Goal: Task Accomplishment & Management: Complete application form

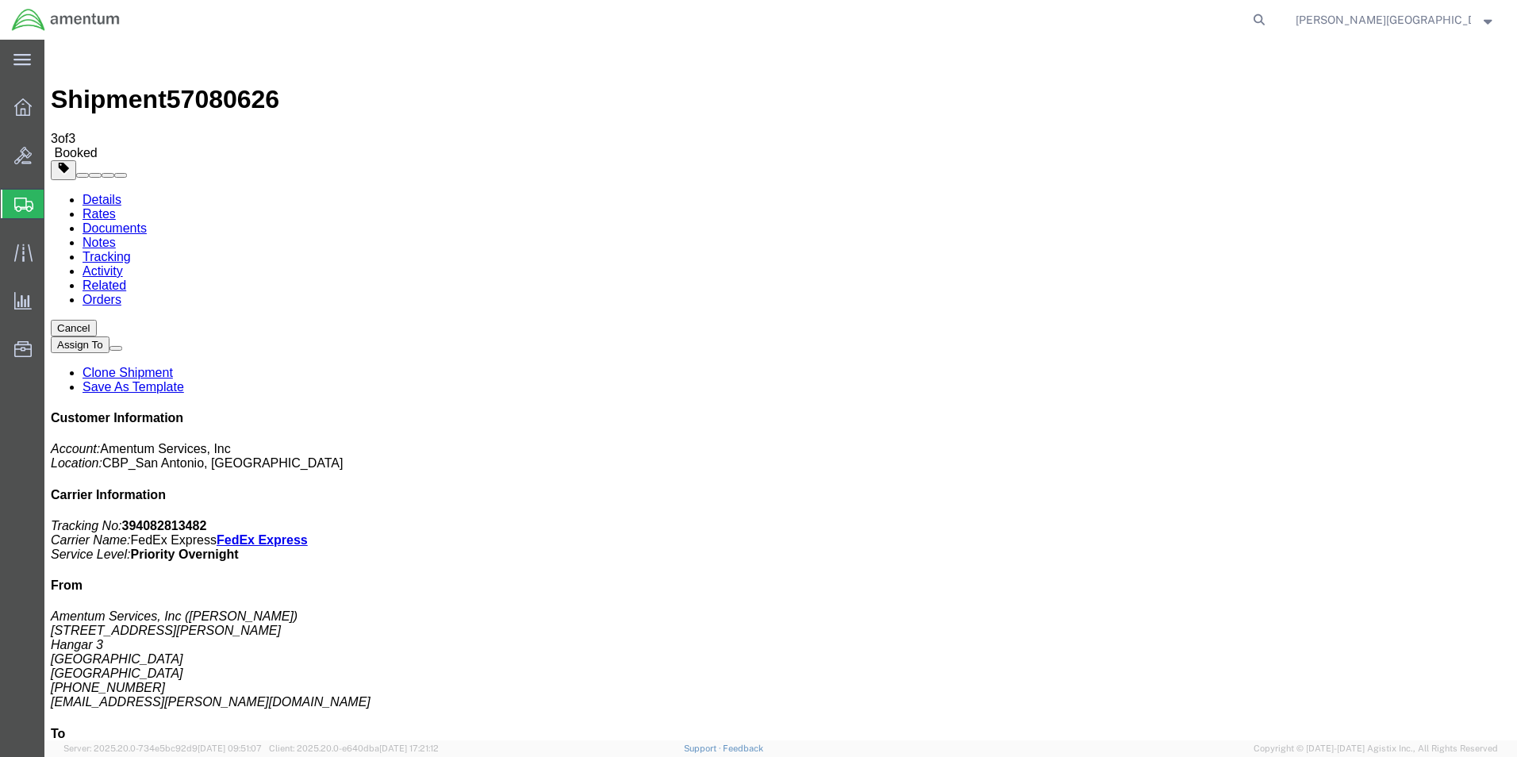
click at [97, 320] on button "Cancel" at bounding box center [74, 328] width 46 height 17
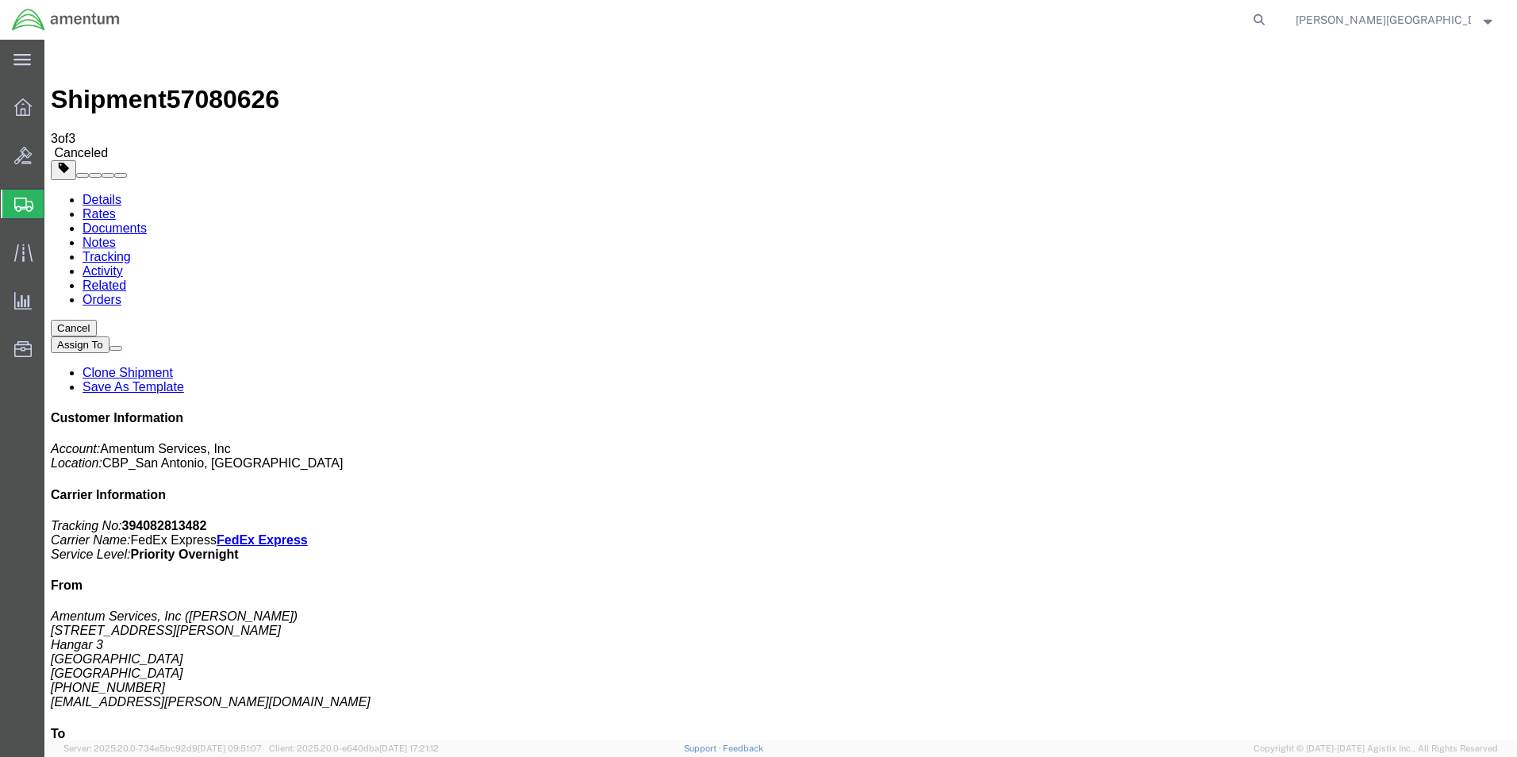
click at [0, 0] on span "Create Shipment" at bounding box center [0, 0] width 0 height 0
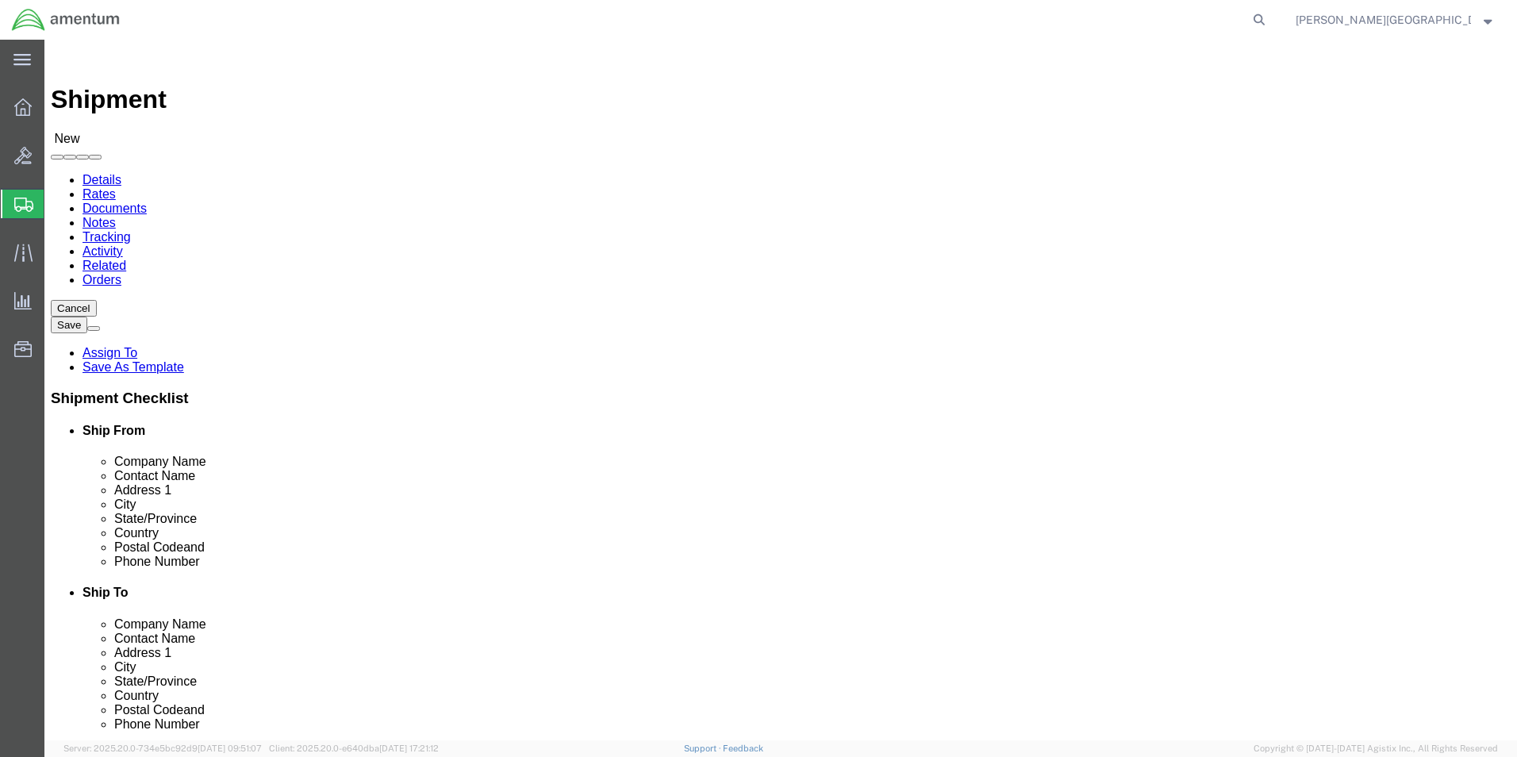
scroll to position [3252, 0]
select select "49940"
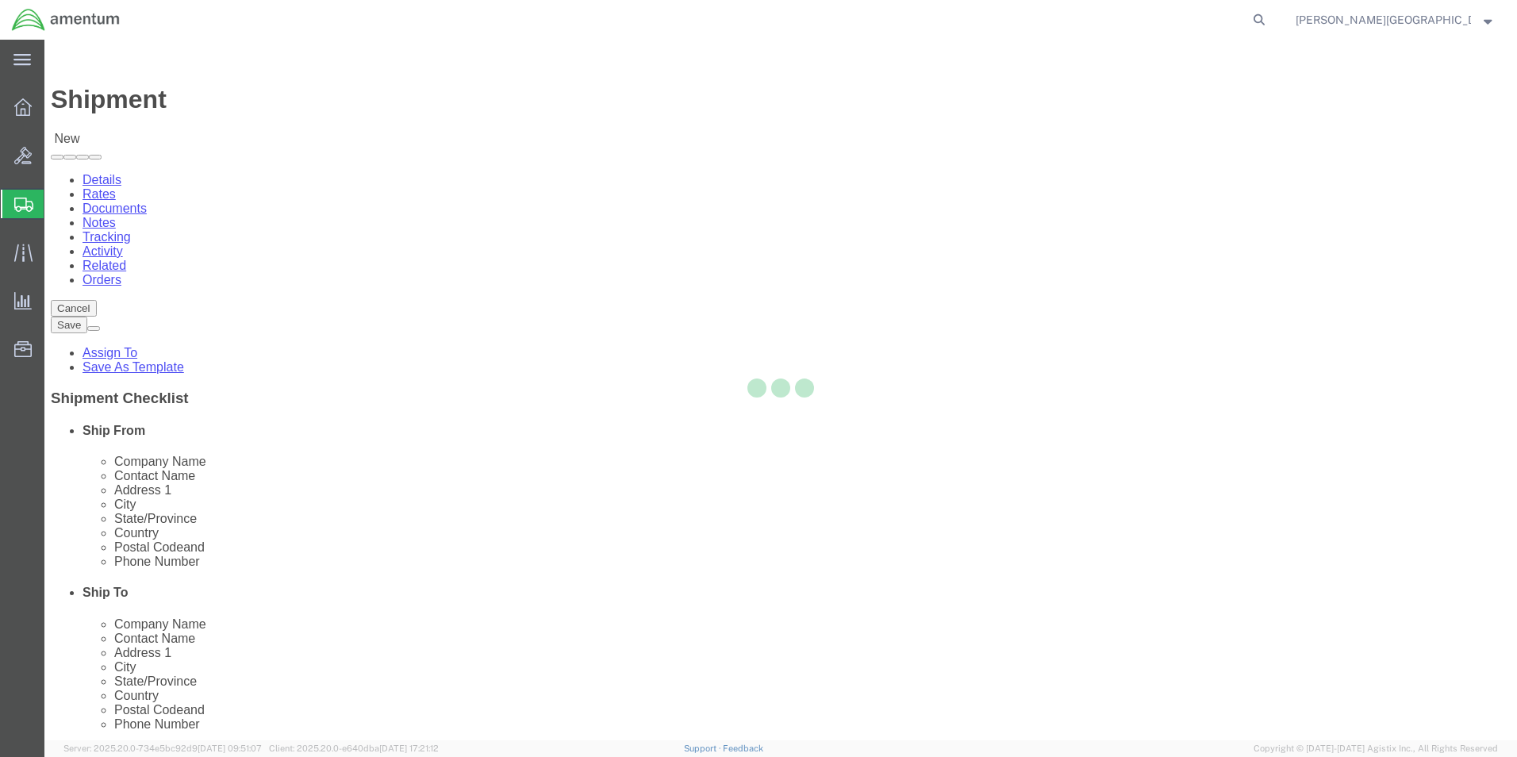
select select "[GEOGRAPHIC_DATA]"
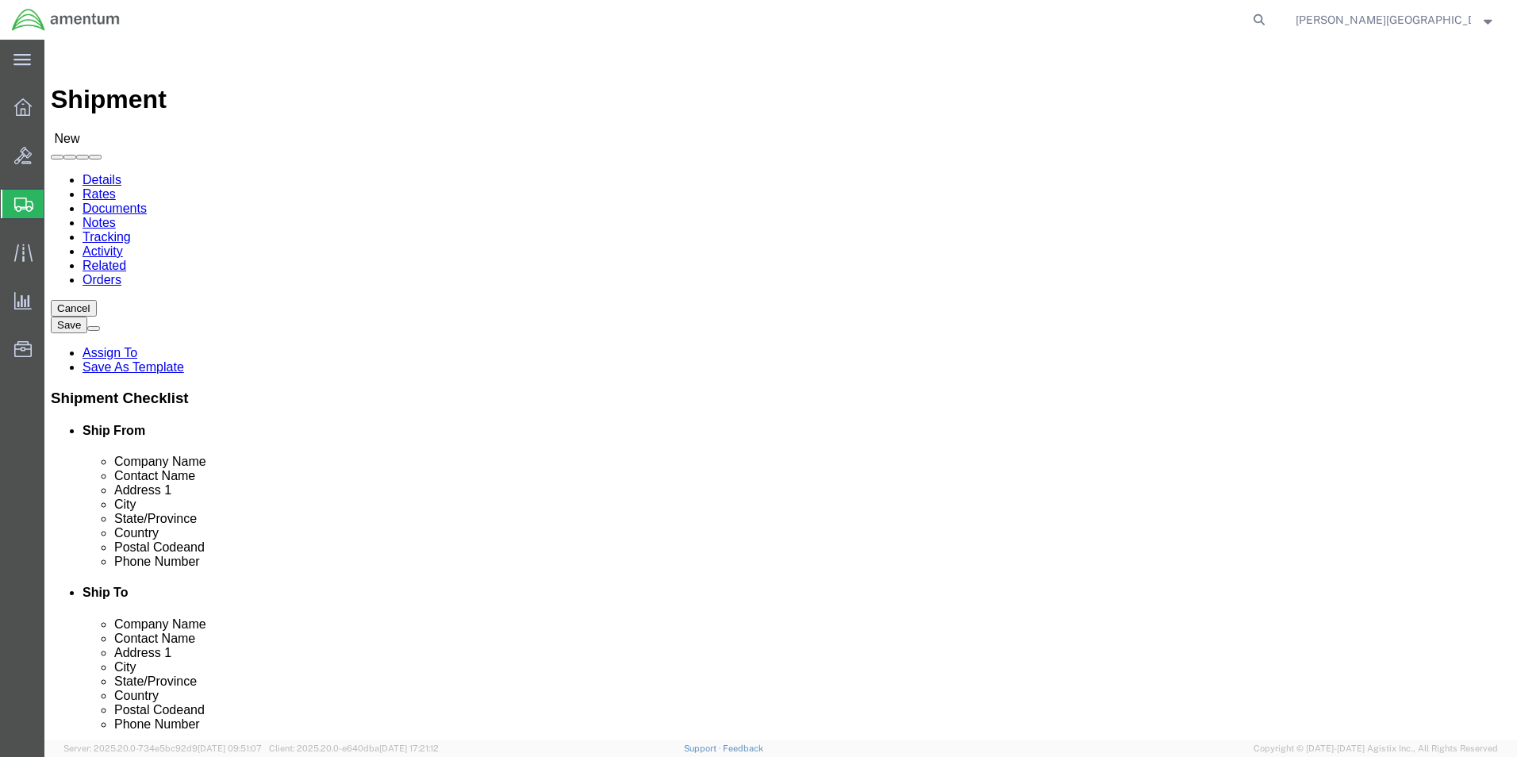
drag, startPoint x: 351, startPoint y: 539, endPoint x: 236, endPoint y: 531, distance: 115.4
click input "text"
type input "[PHONE_NUMBER]"
select select "49937"
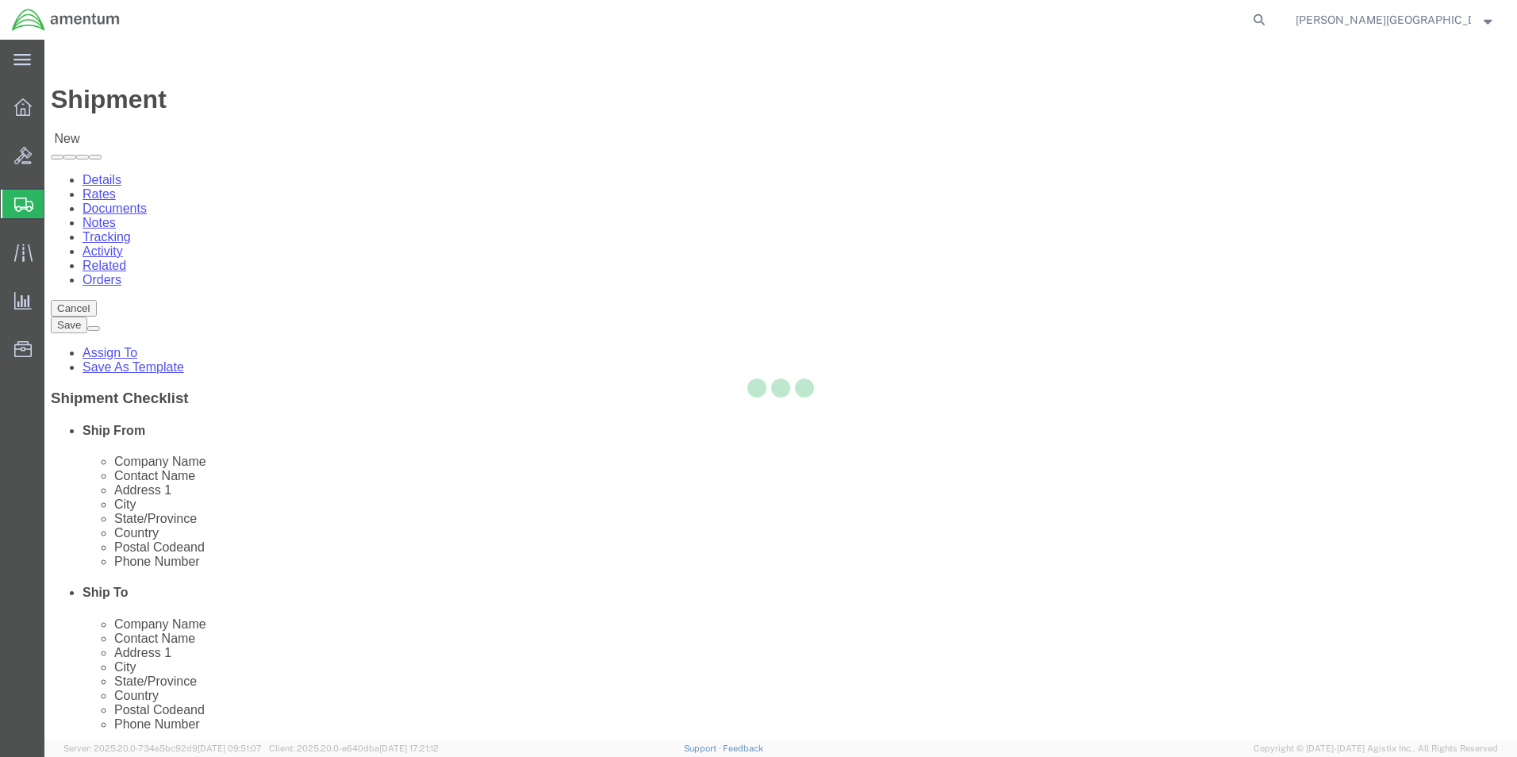
select select "[GEOGRAPHIC_DATA]"
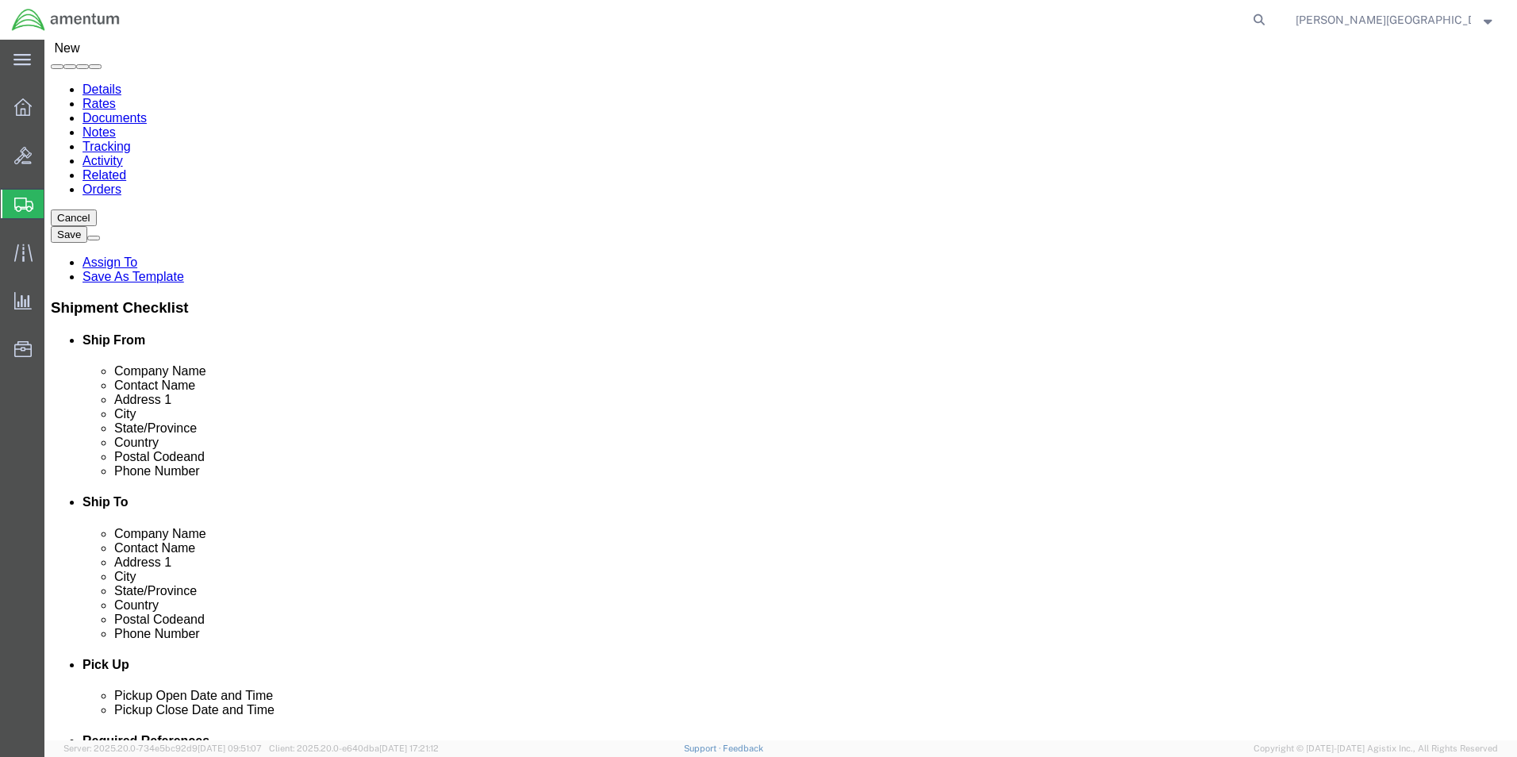
scroll to position [79, 0]
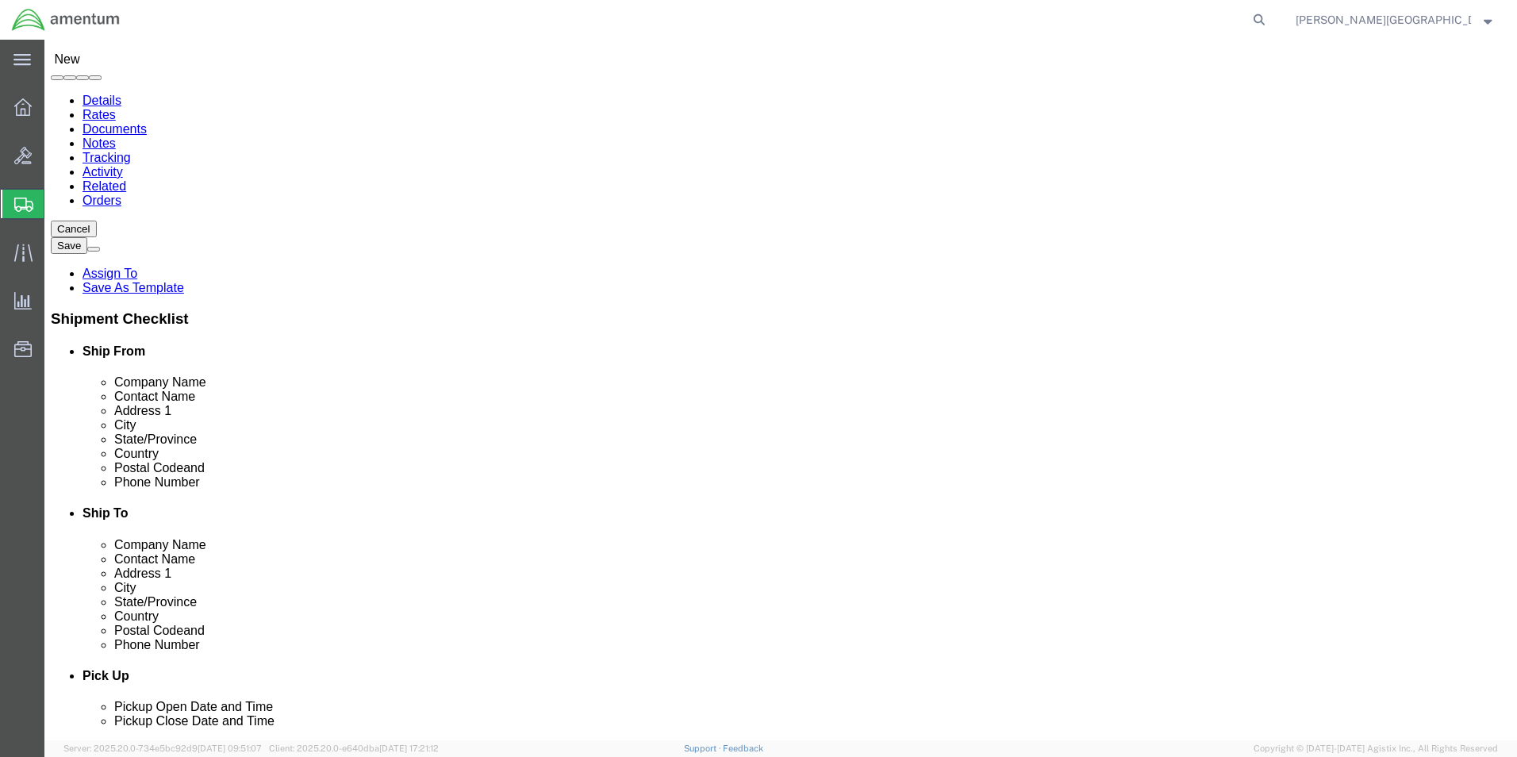
click input "text"
type input "V"
type input "[PERSON_NAME]"
click input "text"
click div "Location [GEOGRAPHIC_DATA] Select My Profile Location [PHONE_NUMBER] [PHONE_NUM…"
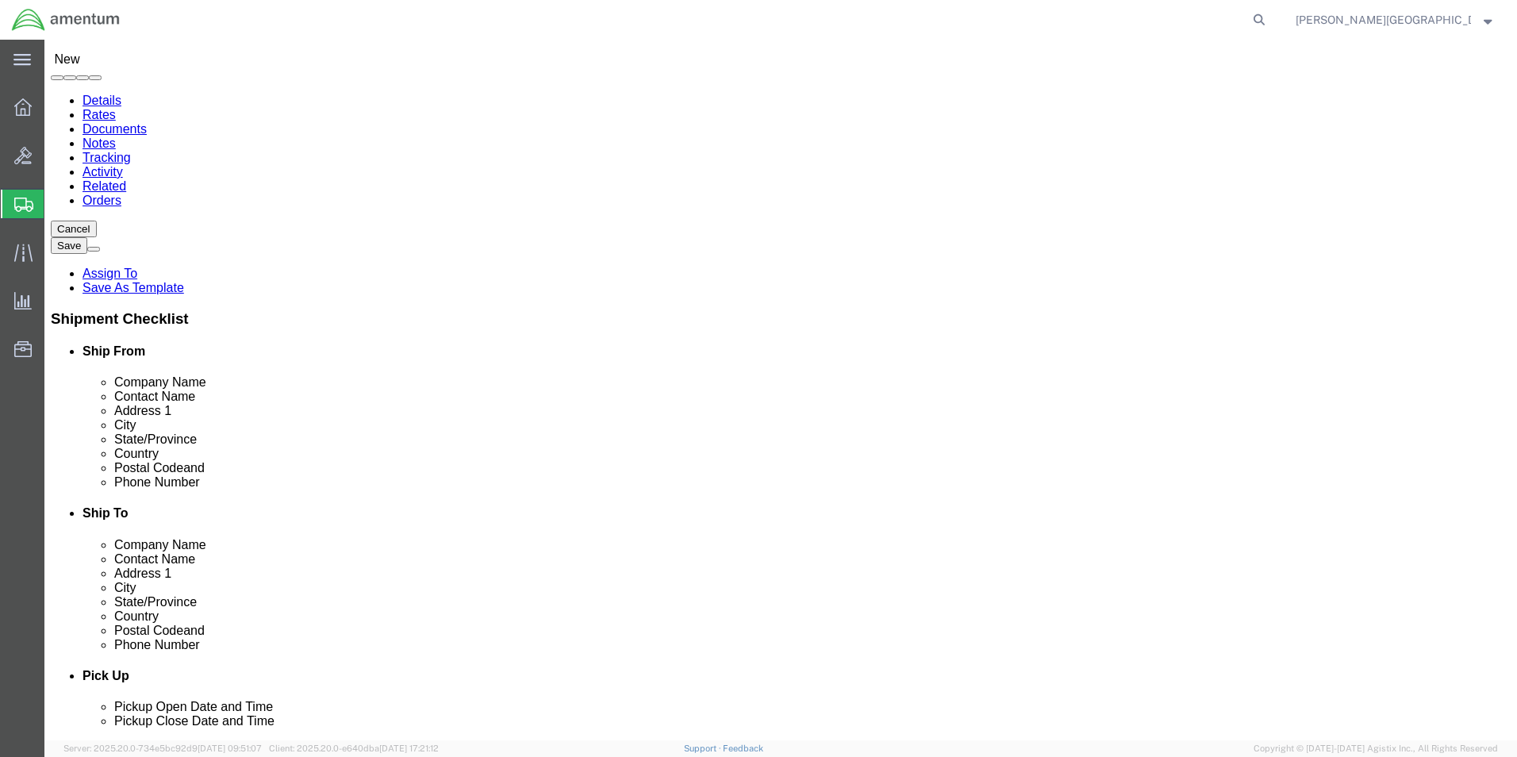
scroll to position [317, 0]
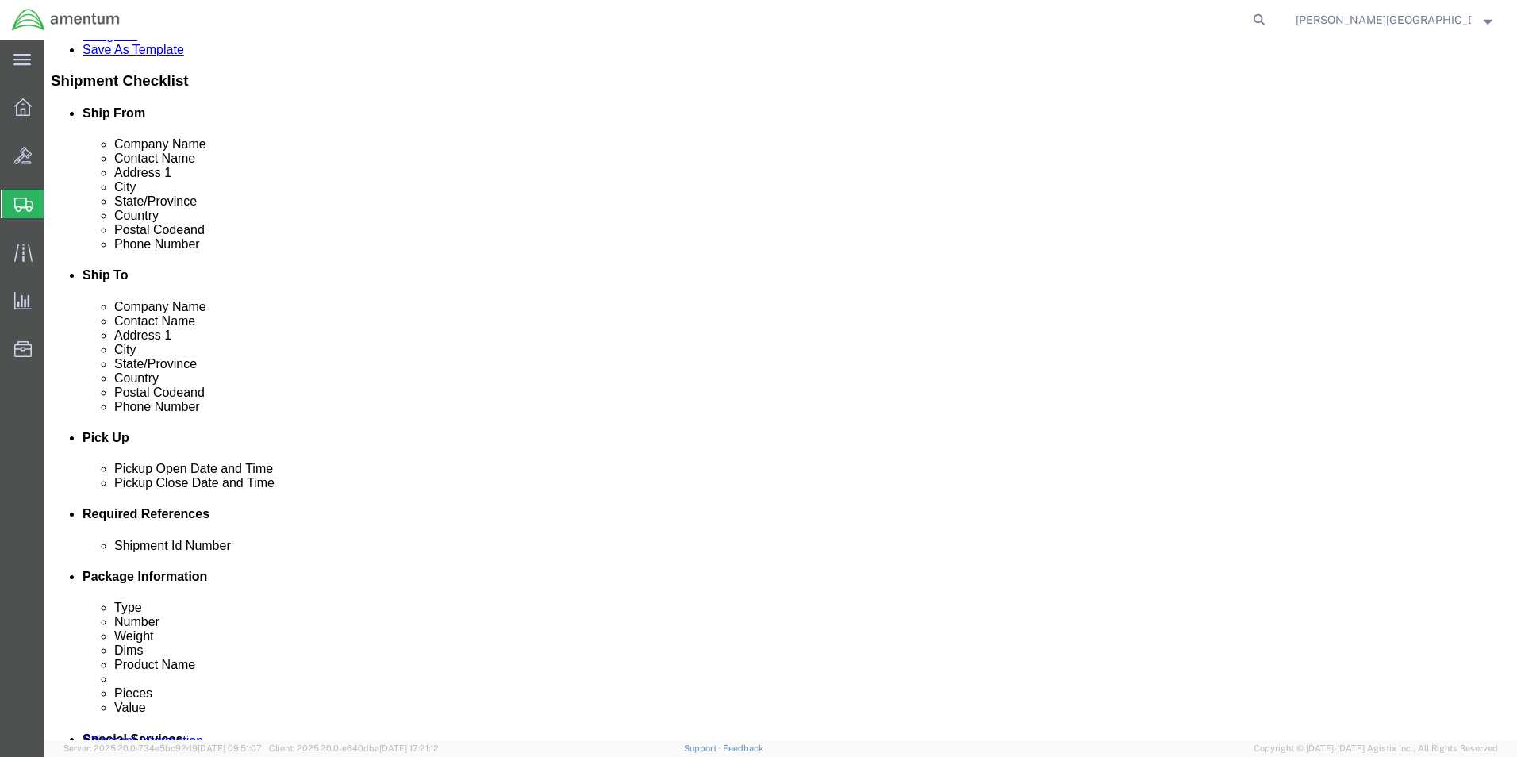
click div "[DATE] 1:00 PM"
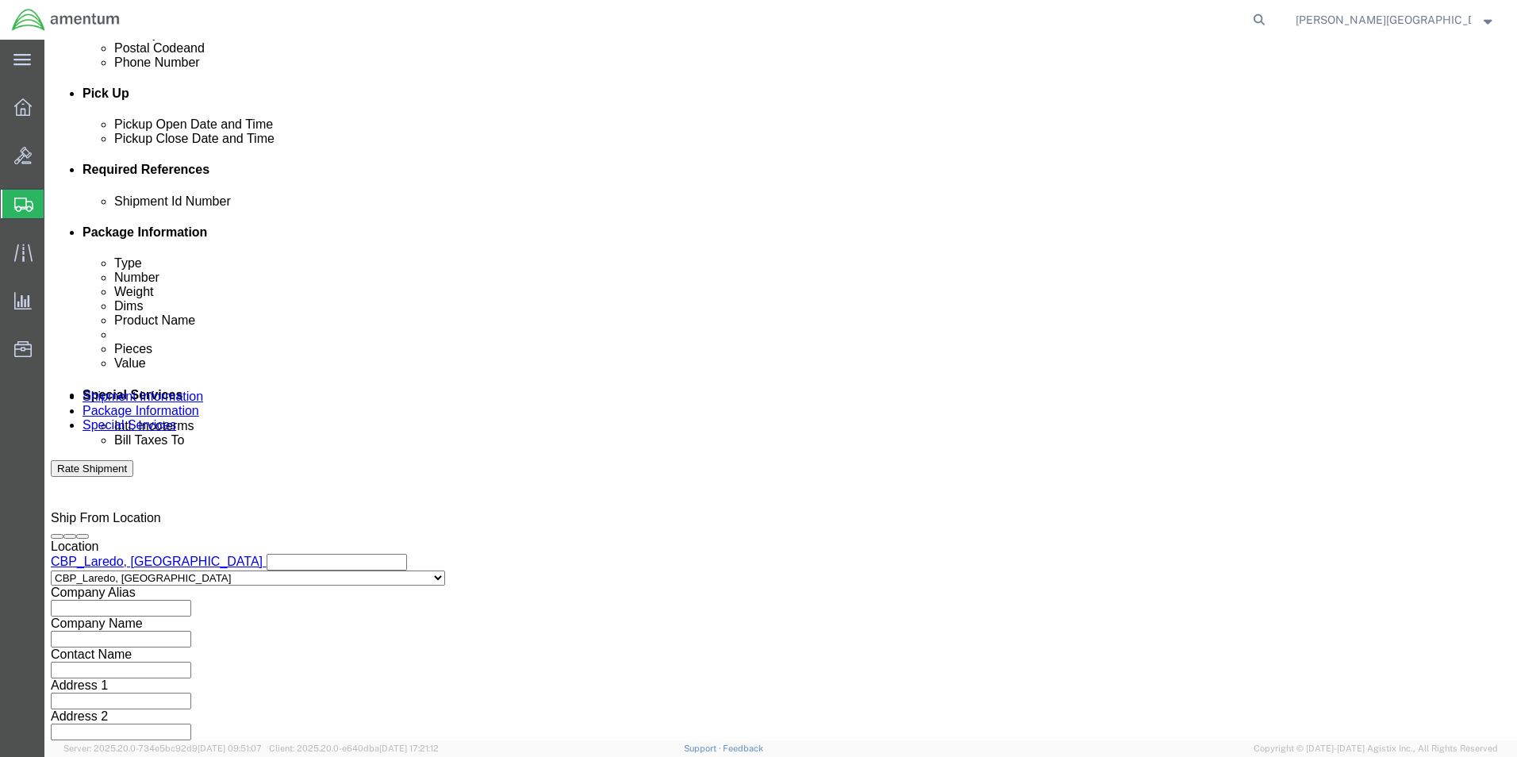
type input "3:00 PM"
click button "Apply"
click button "Add reference"
click select "Select Account Type Activity ID Airline Appointment Number ASN Batch Request # …"
select select "DEPT"
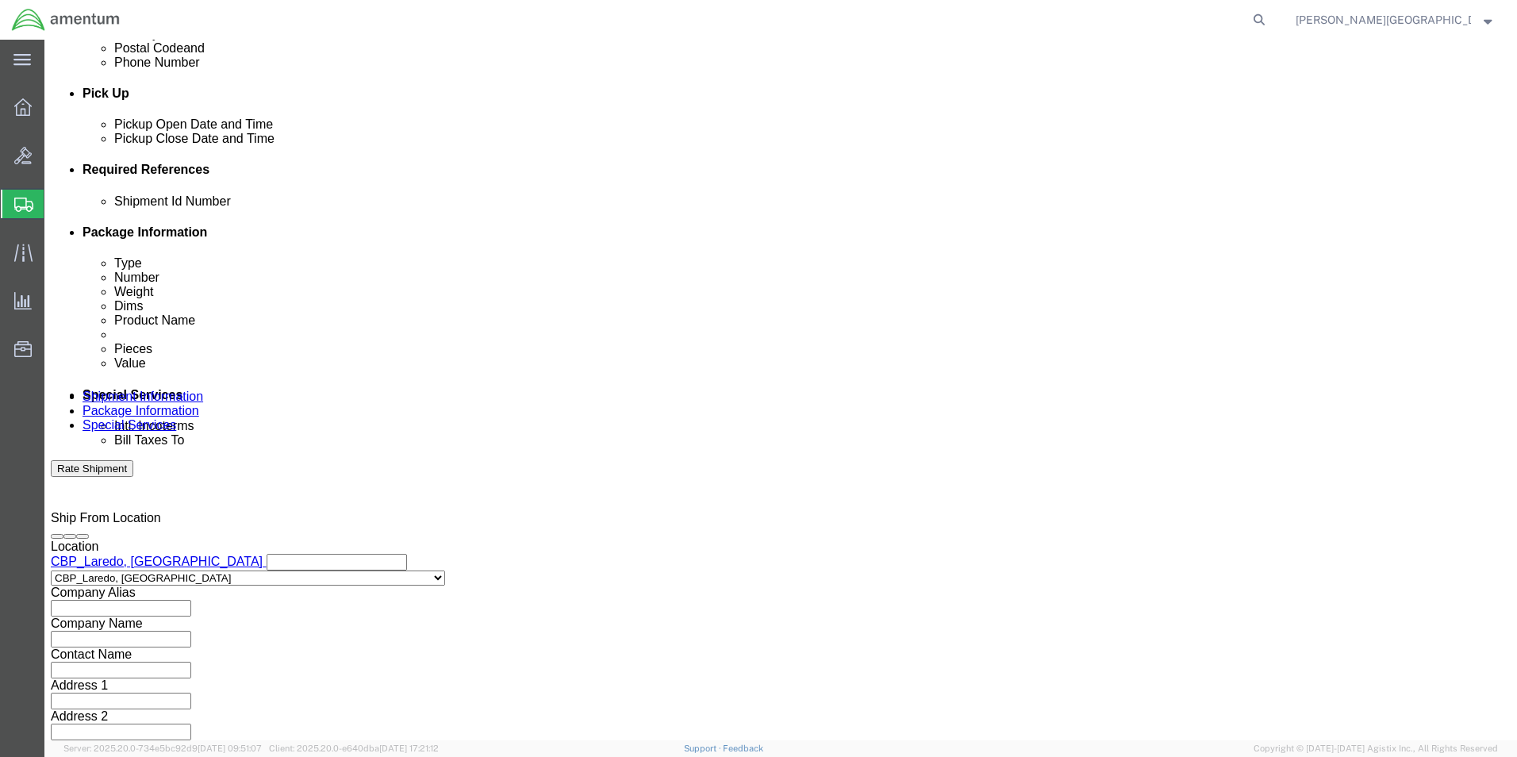
click select "Select Account Type Activity ID Airline Appointment Number ASN Batch Request # …"
click input "text"
type input "Supply Department"
click button "Add reference"
click select "Select Account Type Activity ID Airline Appointment Number ASN Batch Request # …"
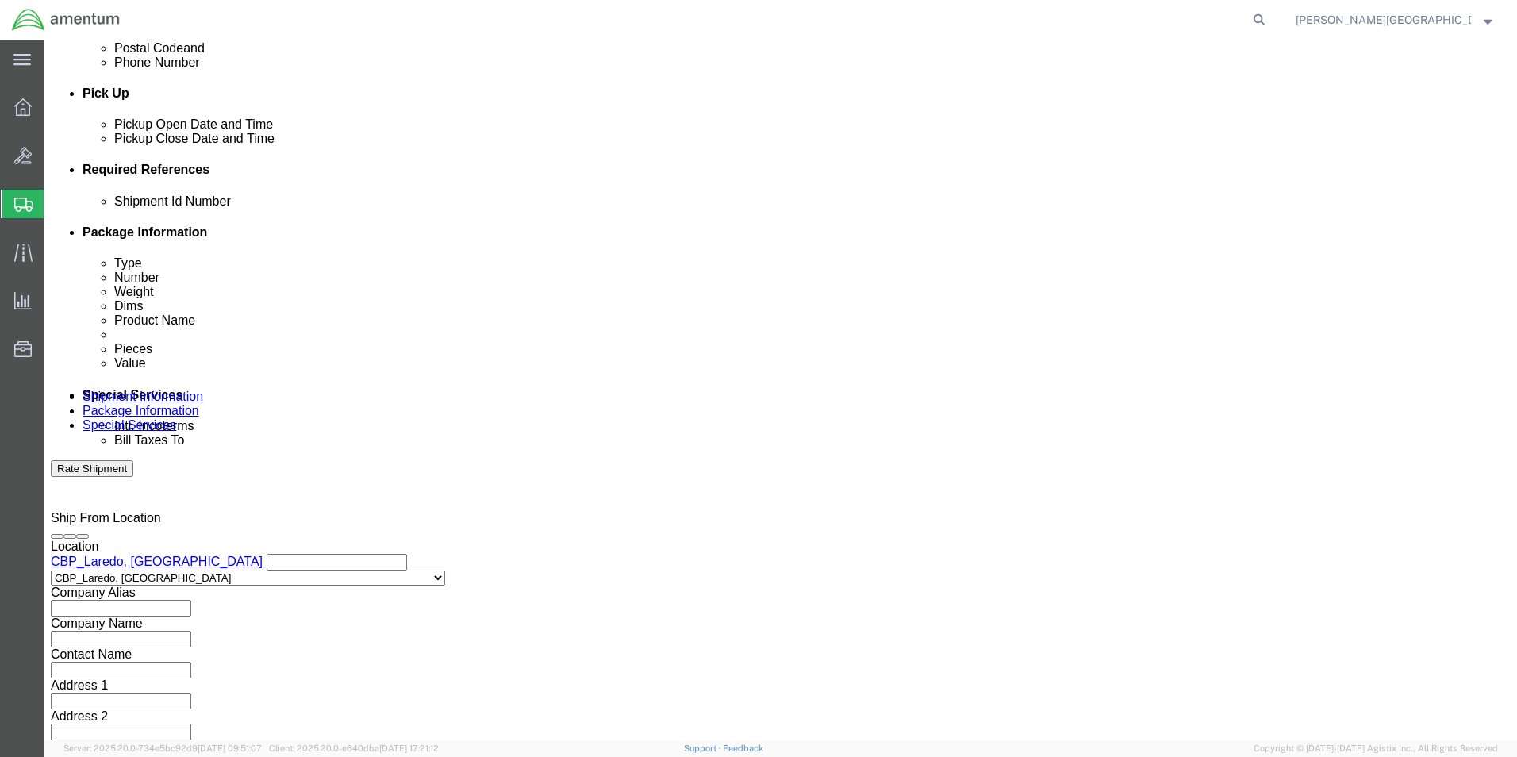
select select "PROJNUM"
click select "Select Account Type Activity ID Airline Appointment Number ASN Batch Request # …"
click div "Select Account Type Activity ID Airline Appointment Number ASN Batch Request # …"
click input "text"
click input "6118.02.03.2219.000.LRT.0000"
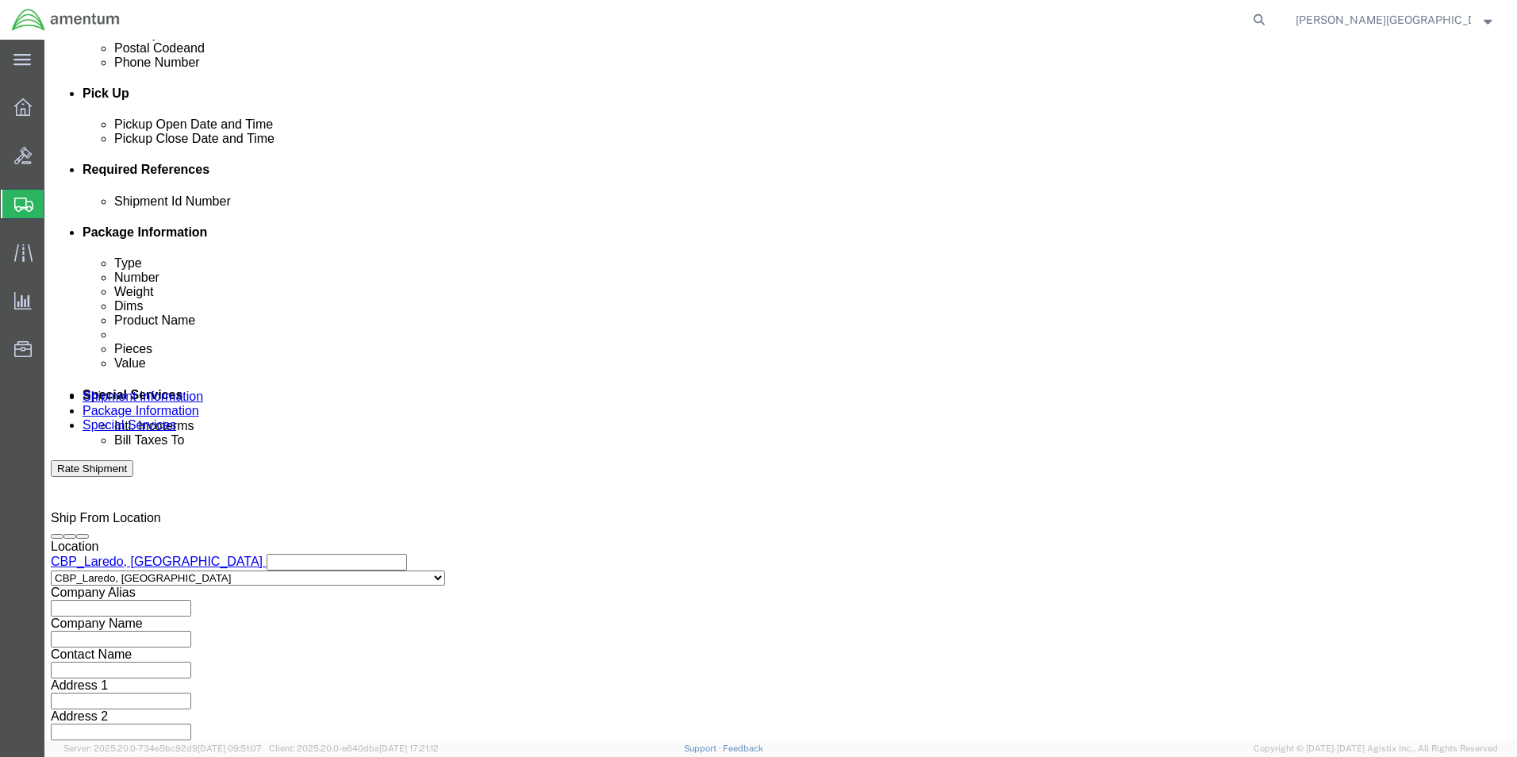
type input "6118.04.03.2219.000.LRT.0000"
click button "Add reference"
click select "Select Account Type Activity ID Airline Appointment Number ASN Batch Request # …"
select select "CUSTREF"
click select "Select Account Type Activity ID Airline Appointment Number ASN Batch Request # …"
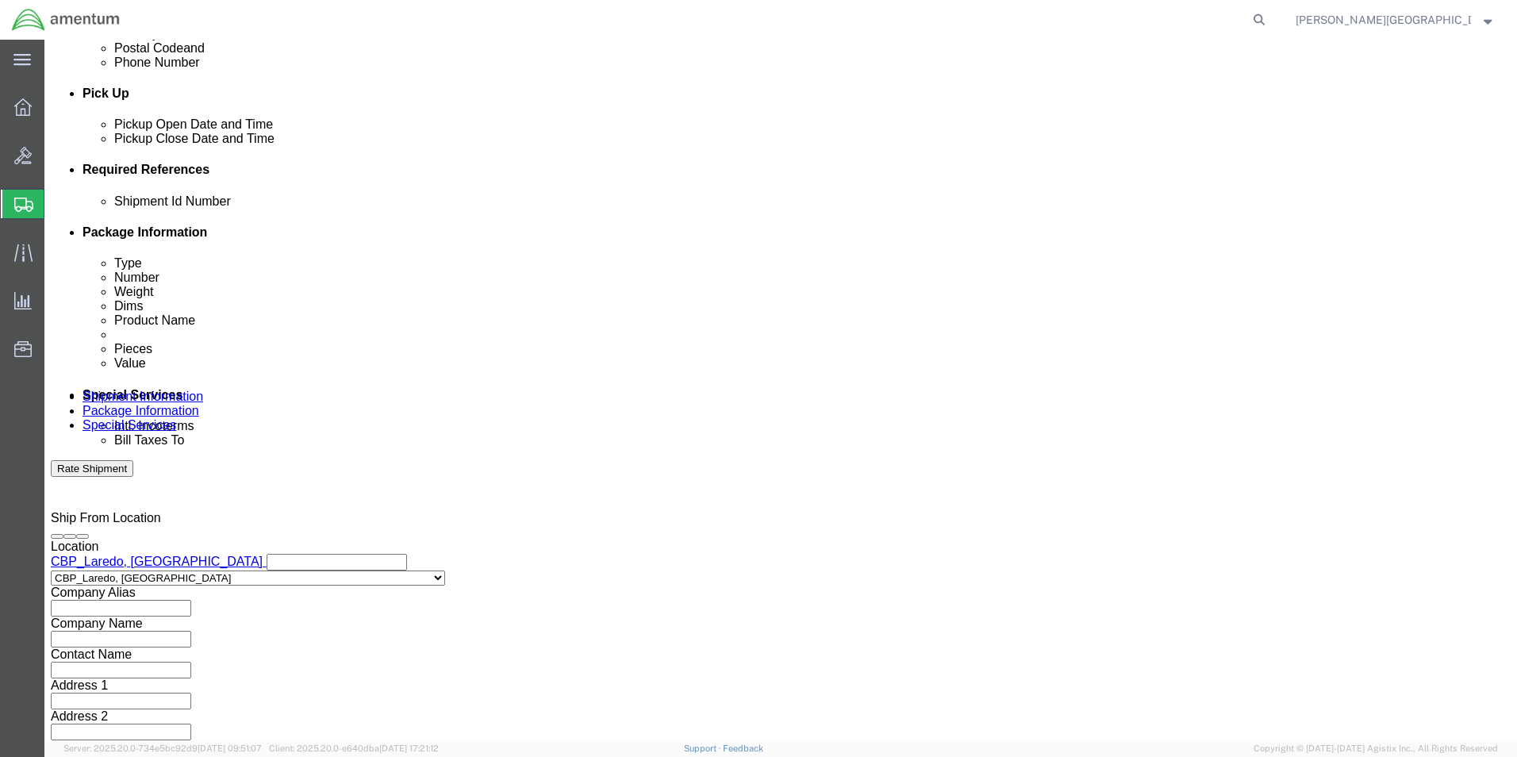
click input "text"
type input "503-010812 PCIU"
drag, startPoint x: 1109, startPoint y: 673, endPoint x: 1097, endPoint y: 668, distance: 13.1
click button "Continue"
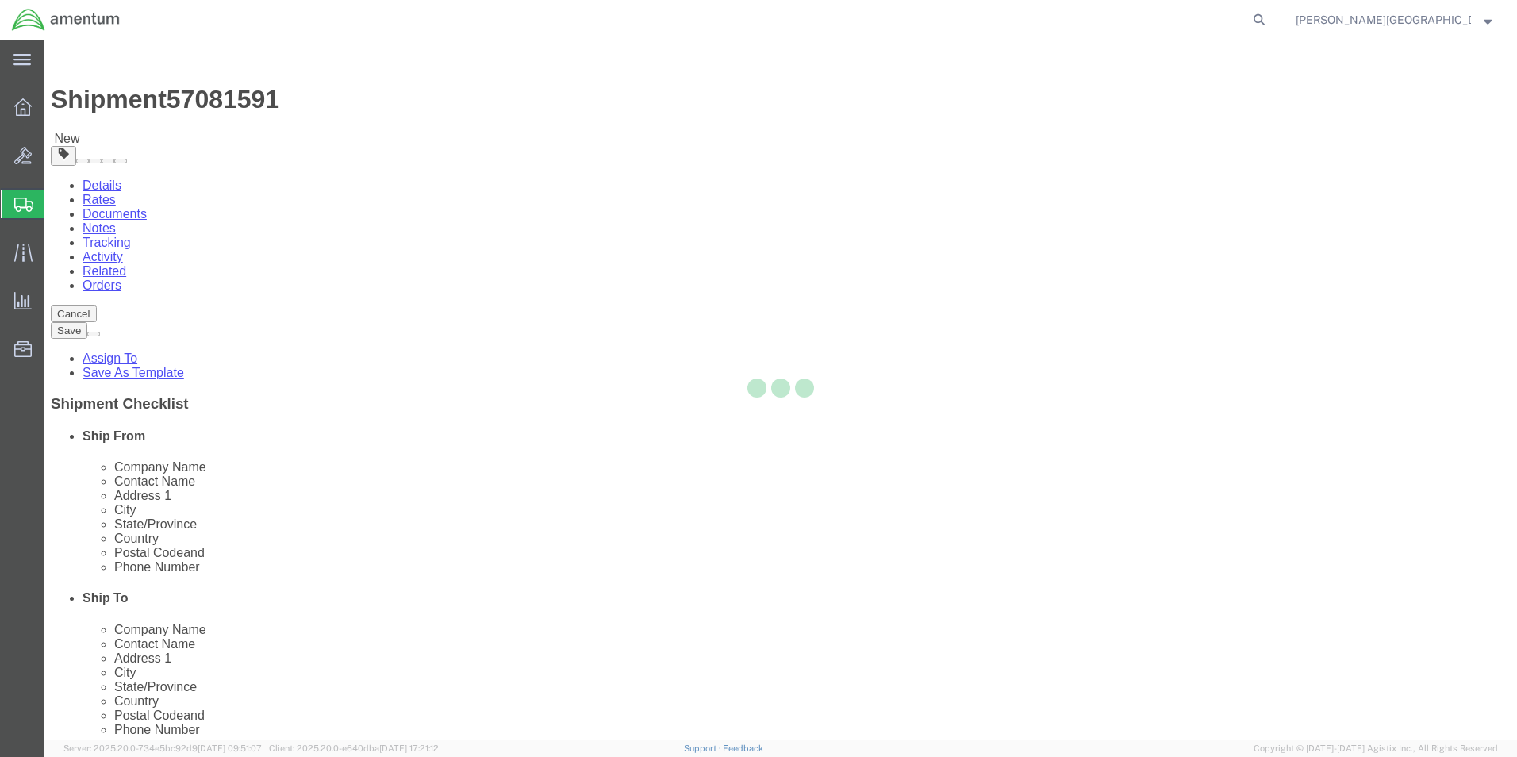
select select "CBOX"
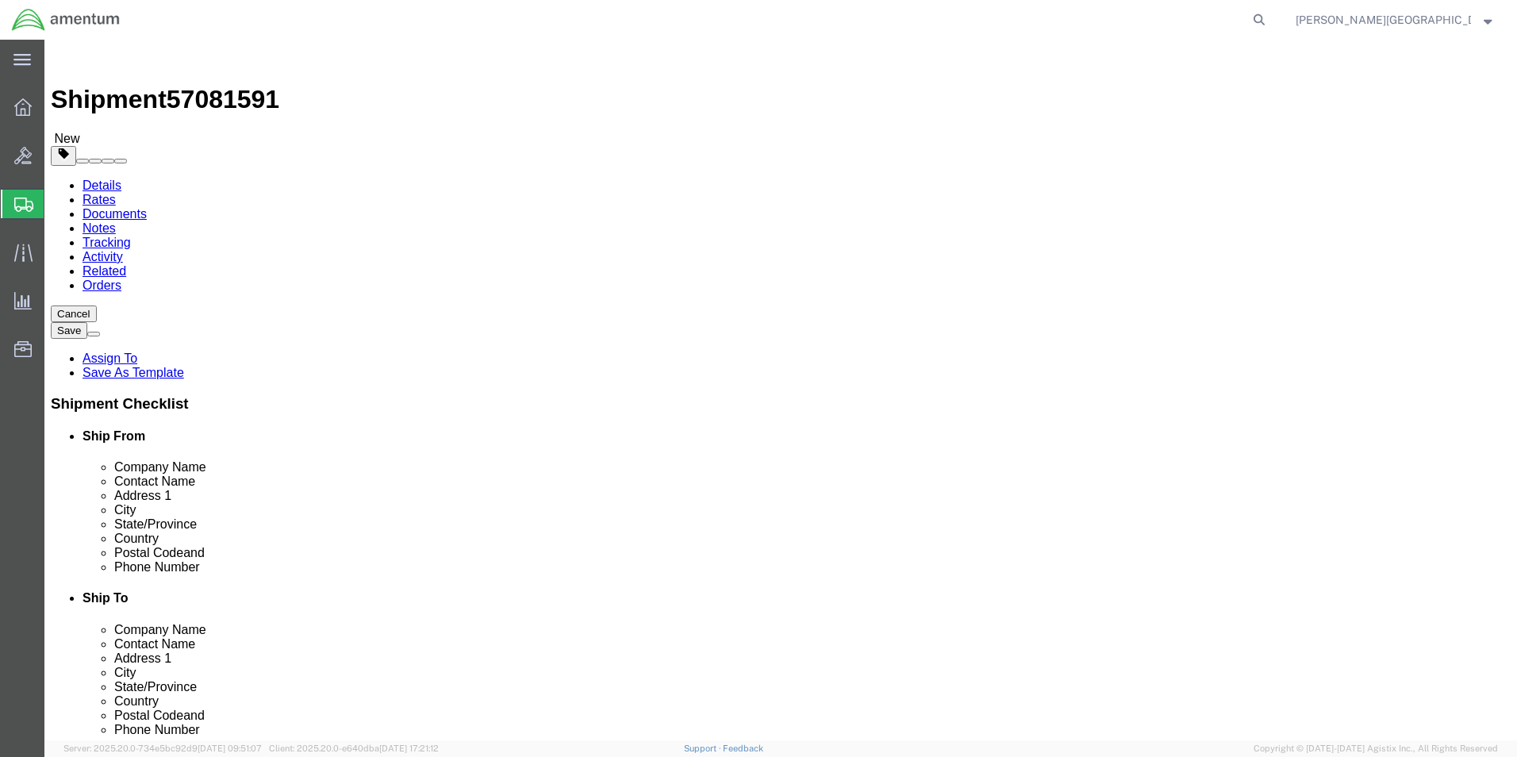
click input "text"
type input "23"
type input "20"
type input "15"
click input "0.00"
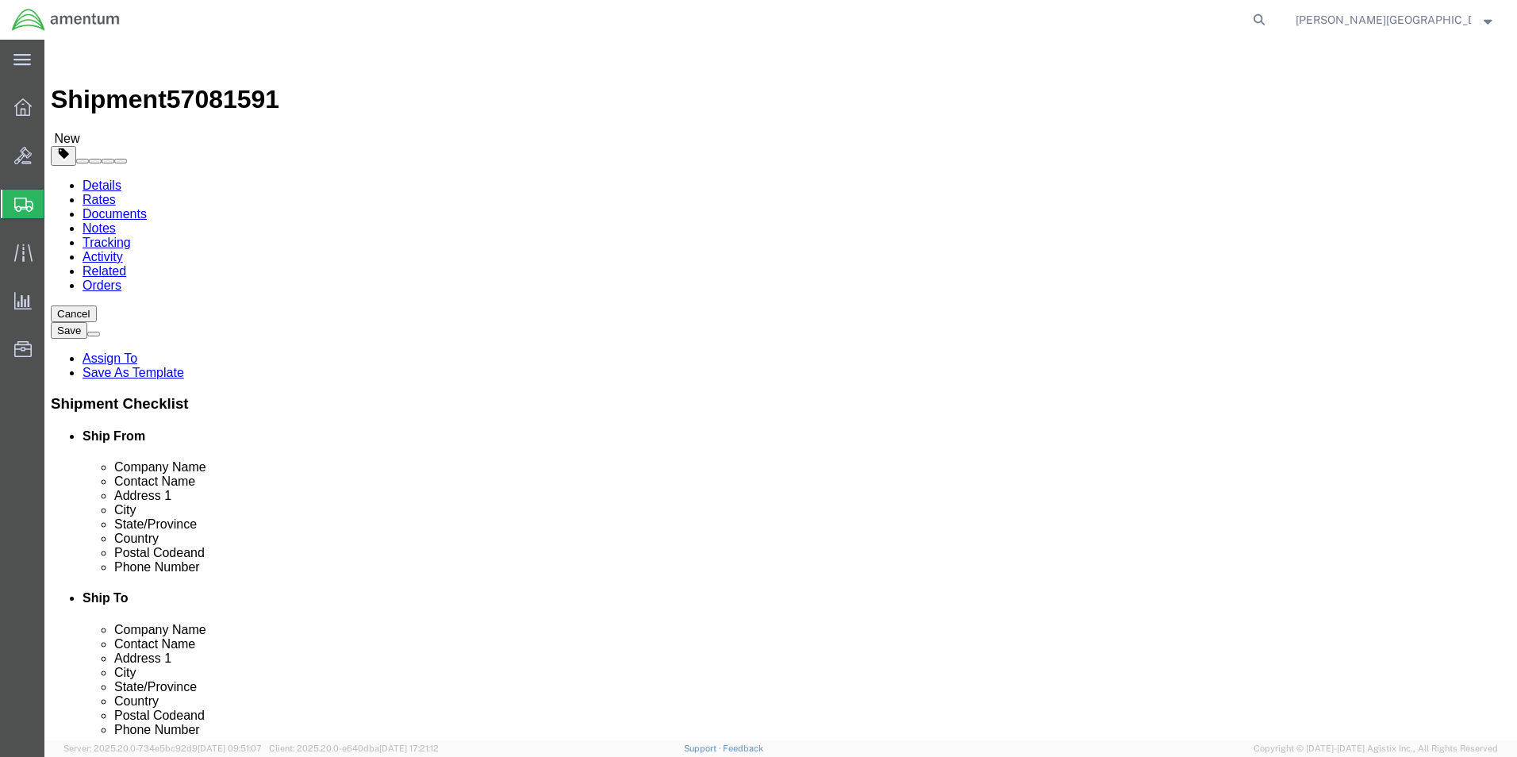
type input "43.00"
click link "Add Content"
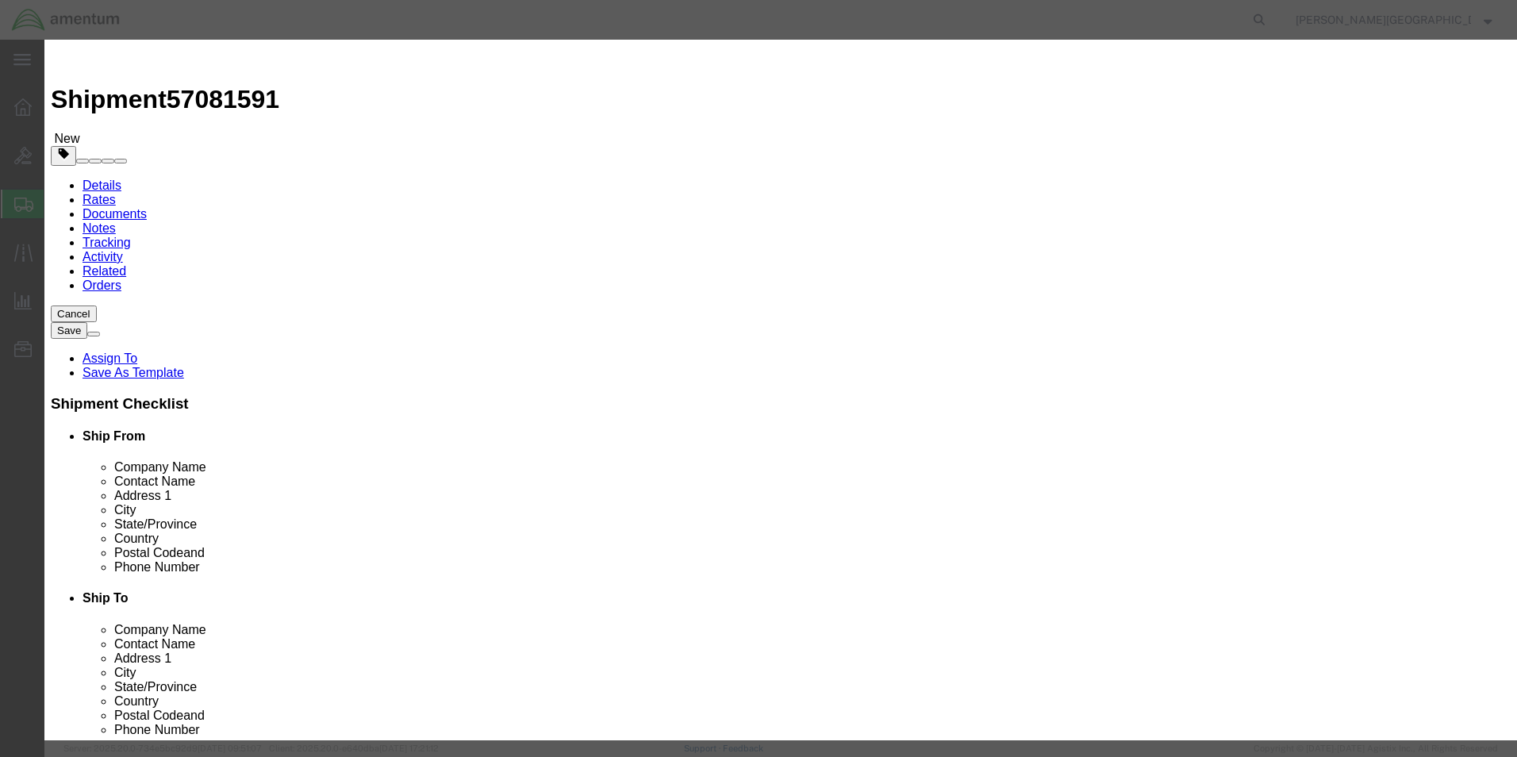
click input "text"
type input "PCIU"
click textarea
type textarea "PN: 011007-1 SN: 011007-TC130058"
click input "0"
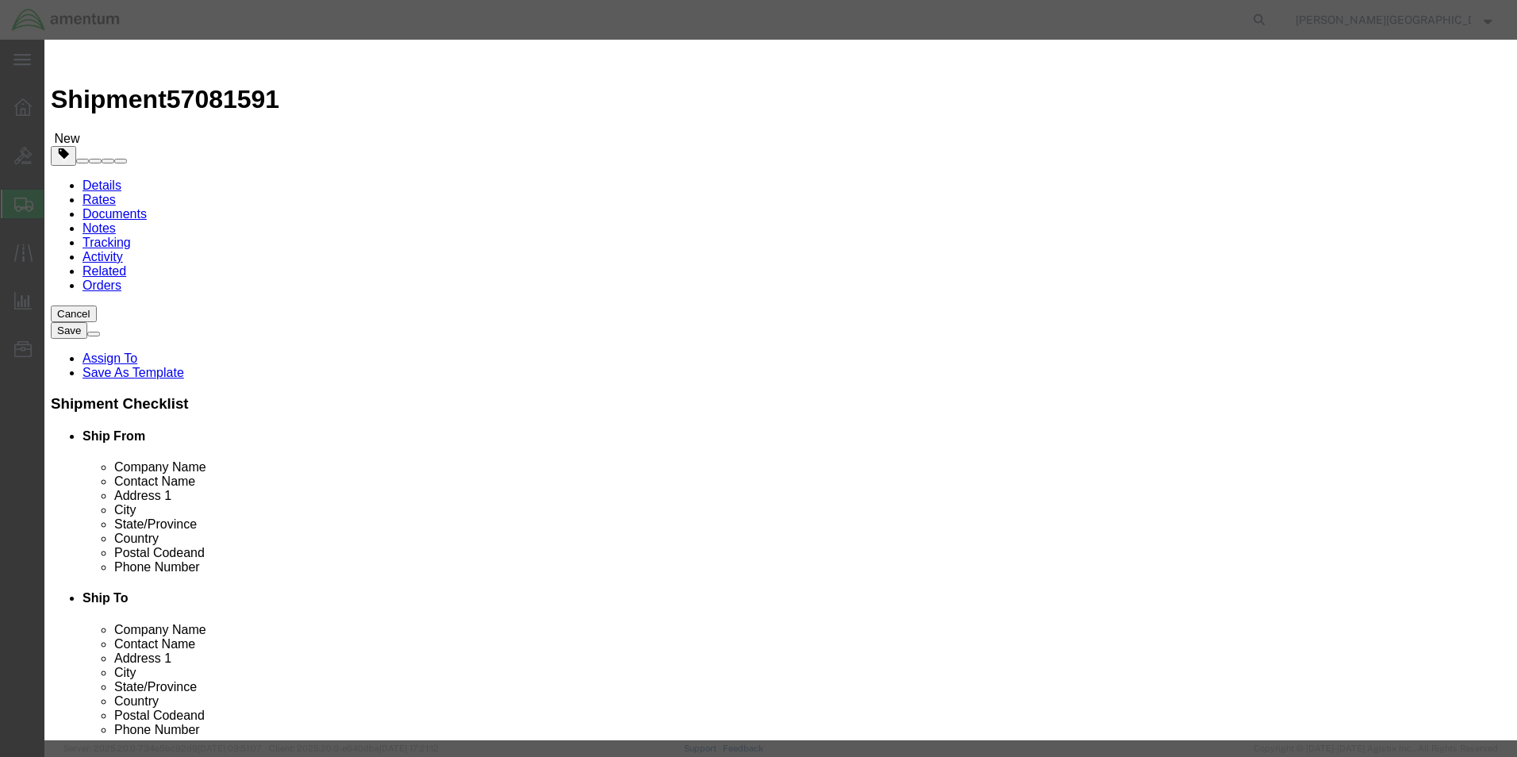
type input "1"
type input "6500.00"
type input "1"
click input "6500"
type input "6500.00"
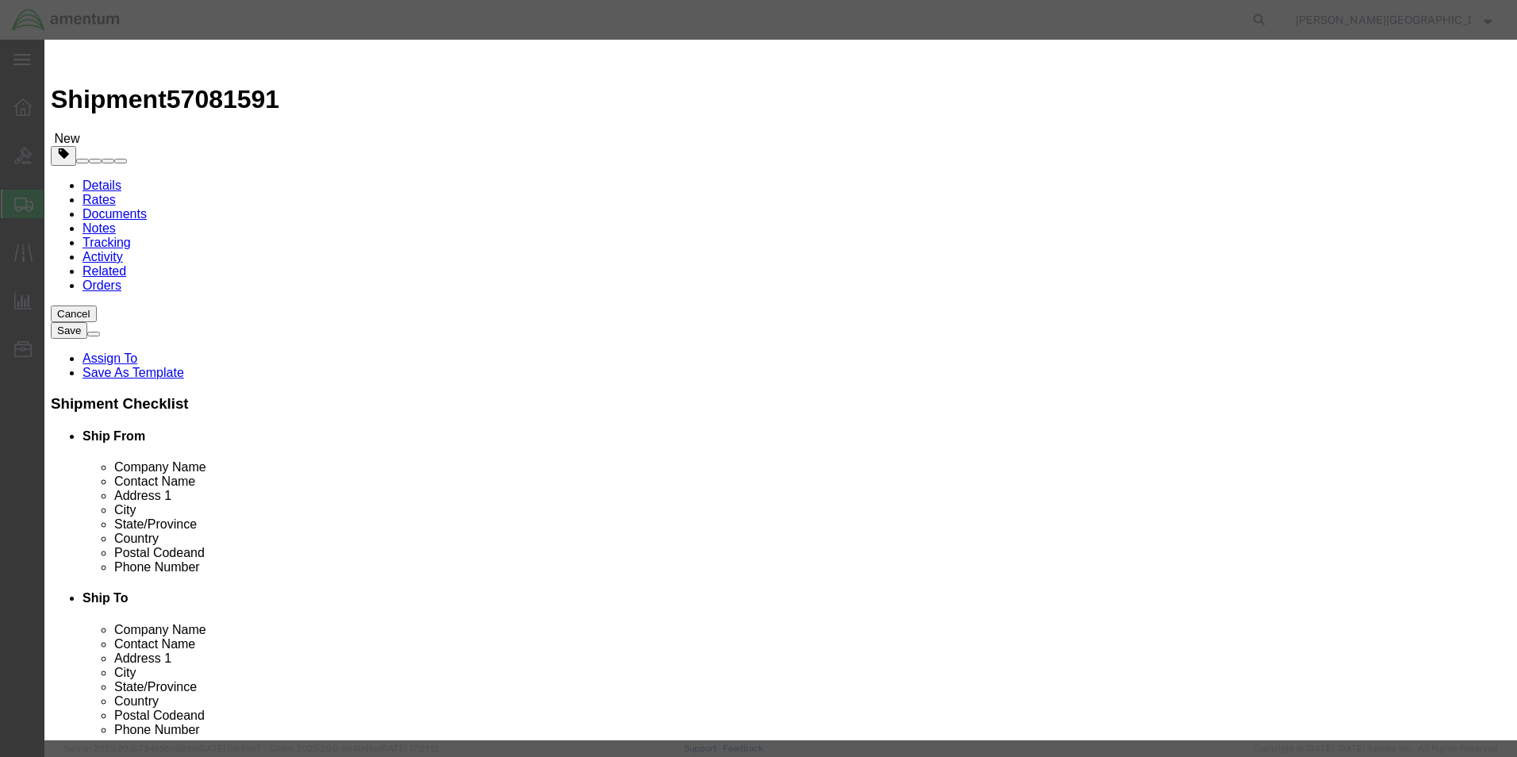
click button "Save & Close"
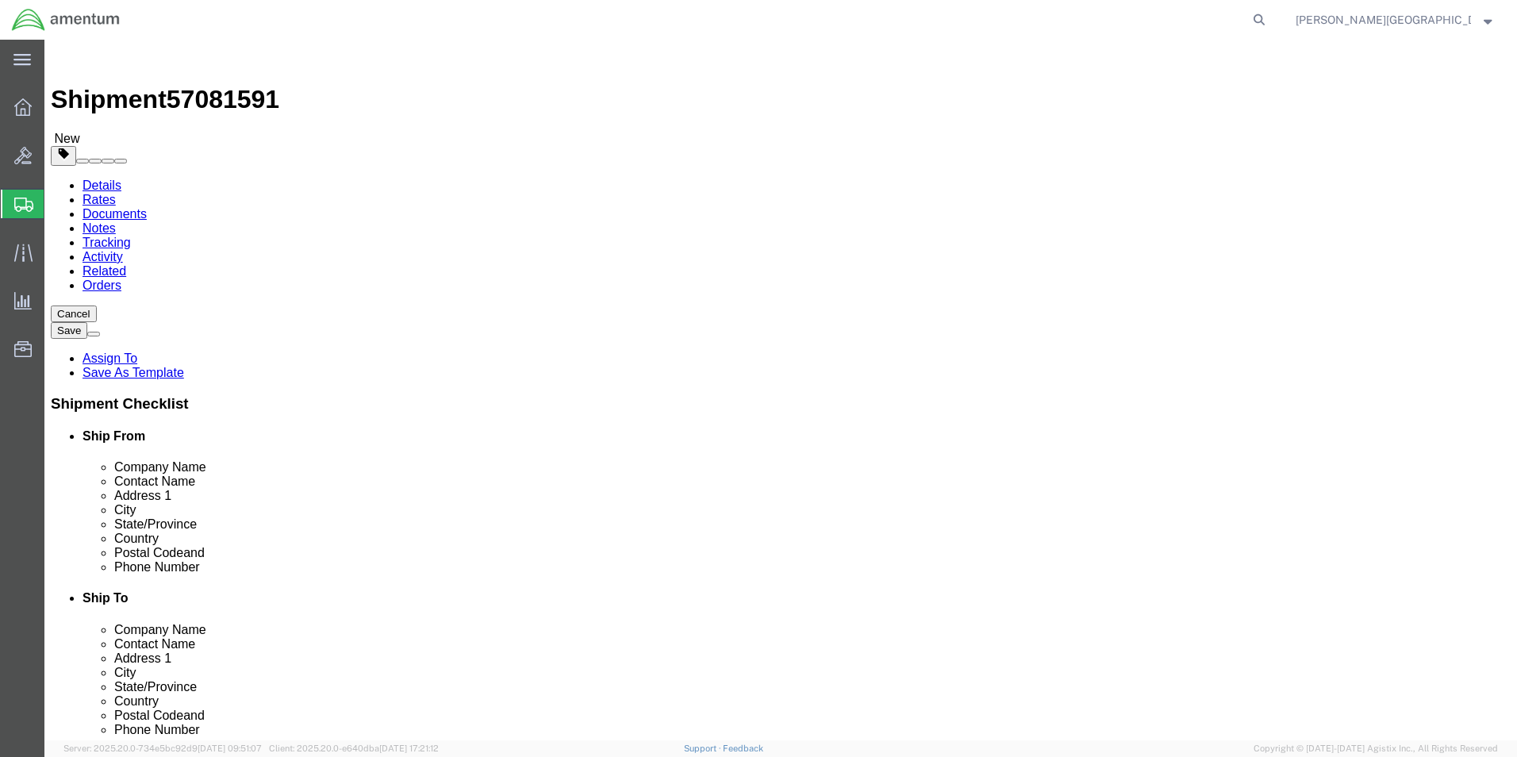
click button "Previous"
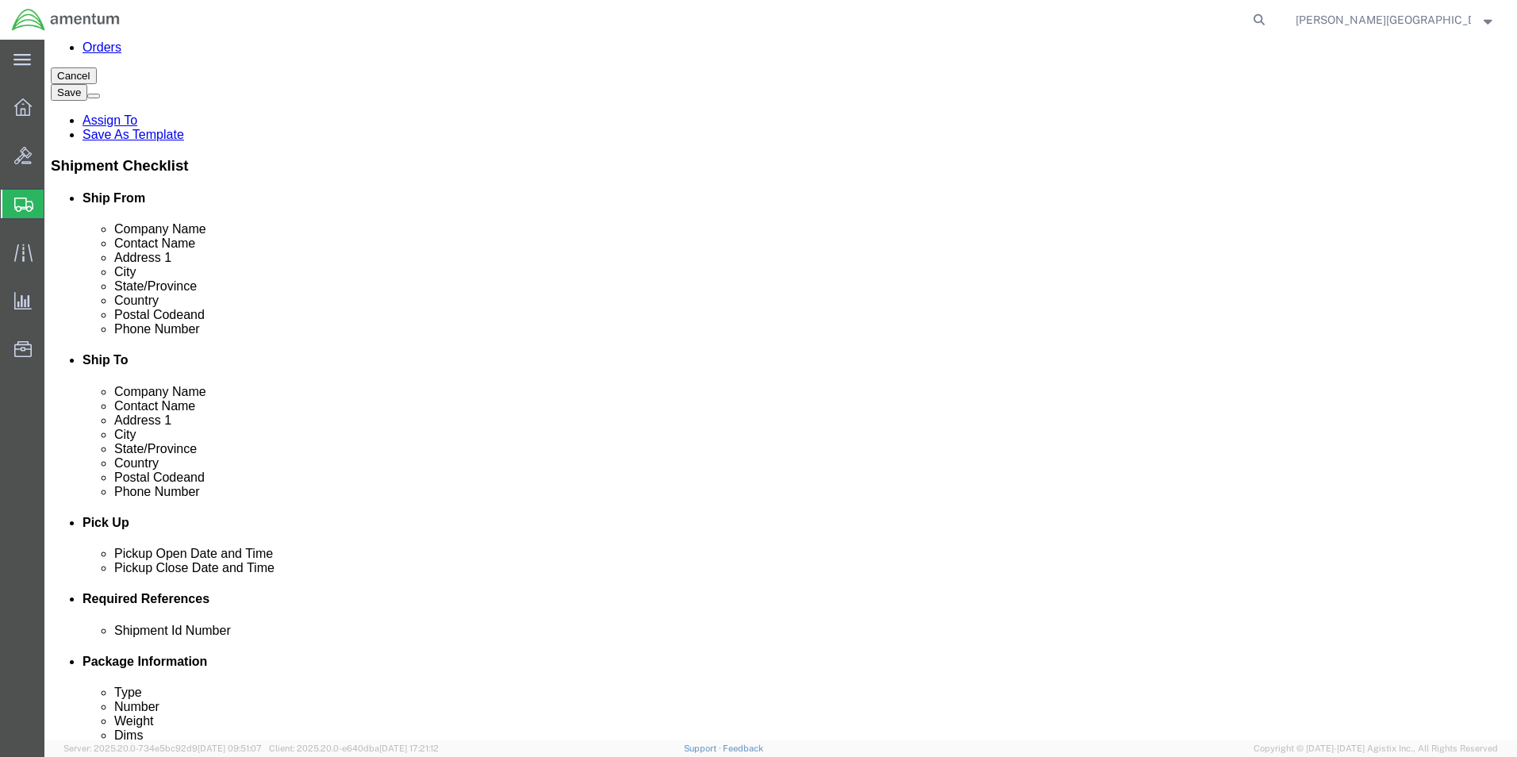
scroll to position [555, 0]
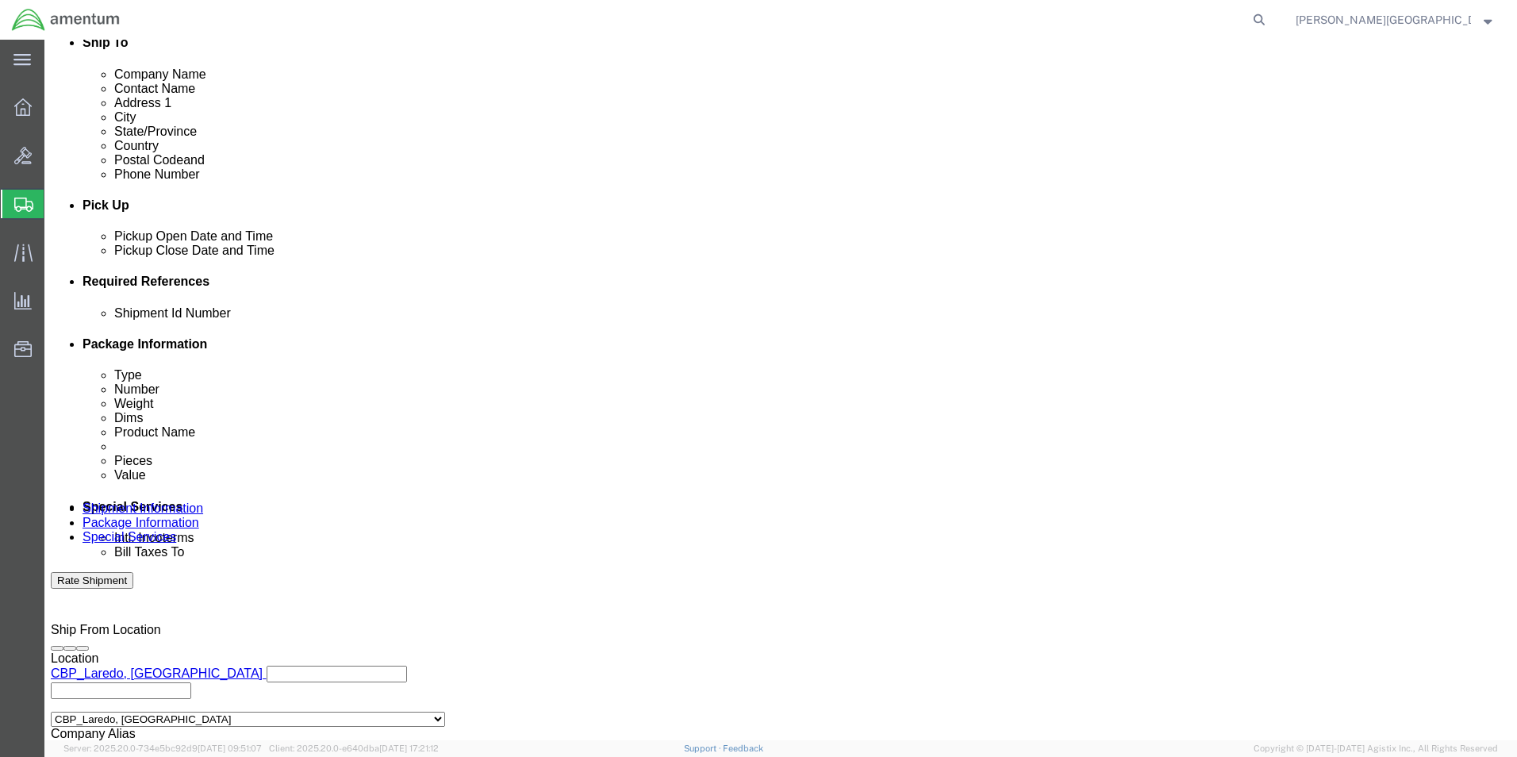
click input "text"
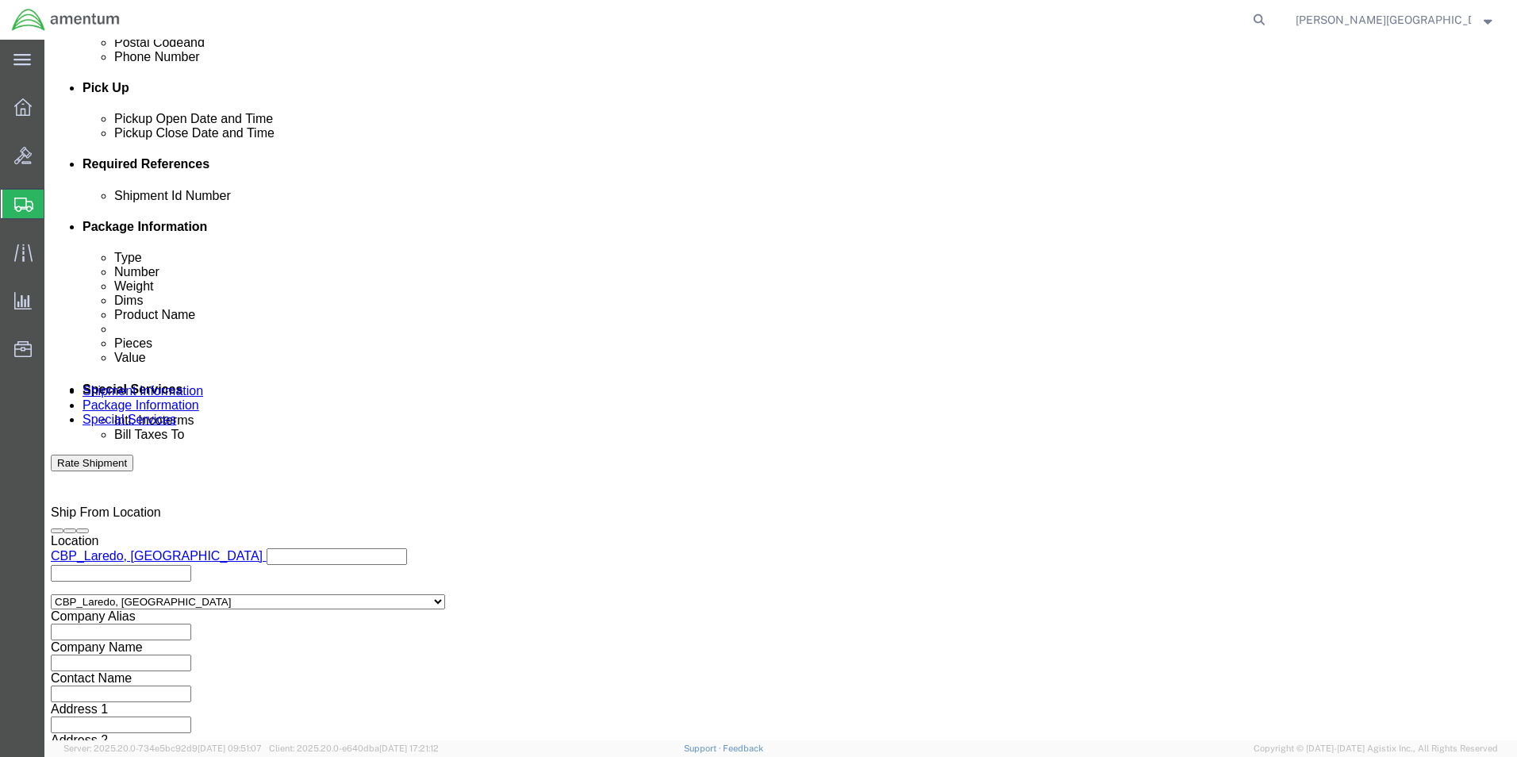
scroll to position [692, 0]
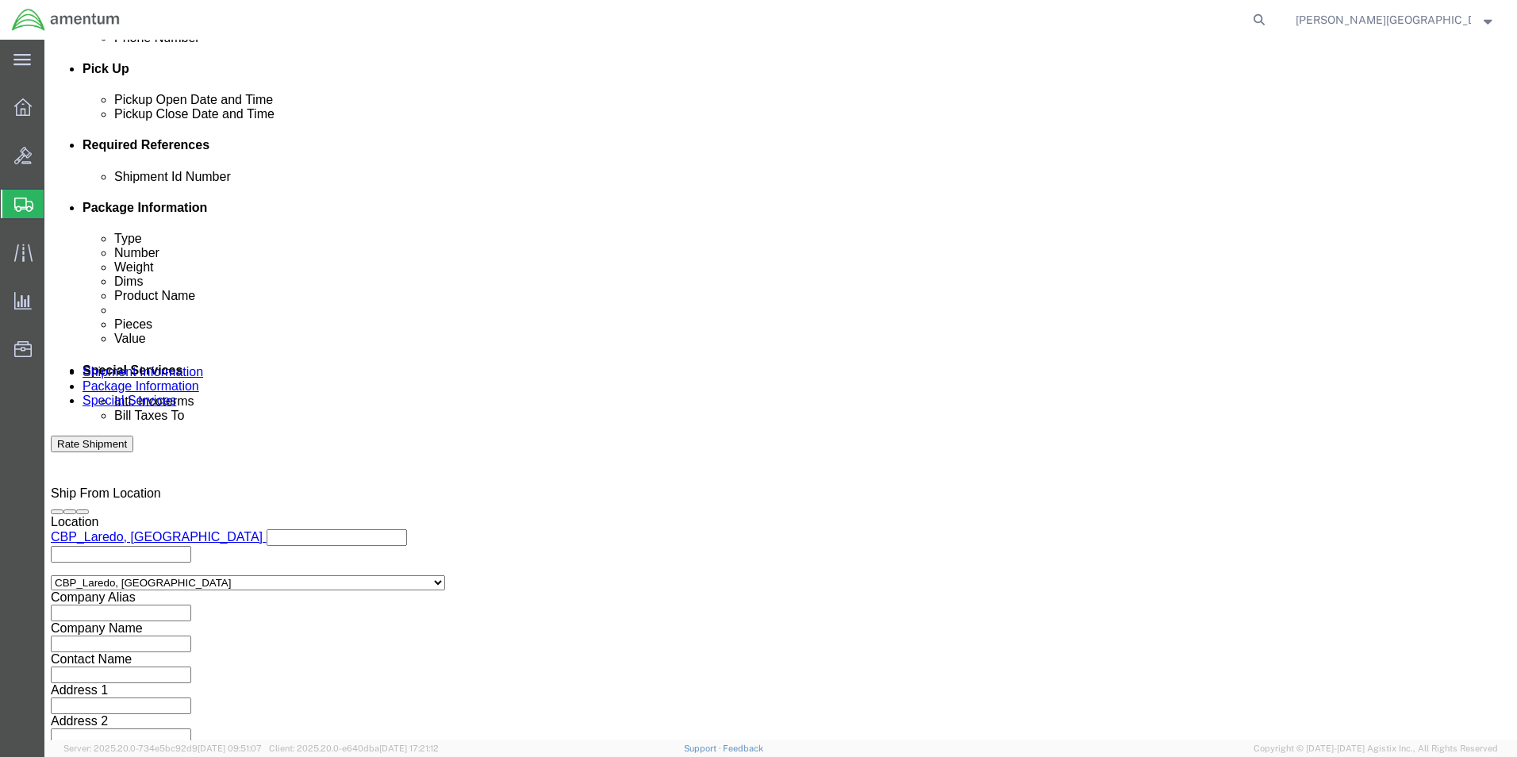
type input "57081591"
click button "Continue"
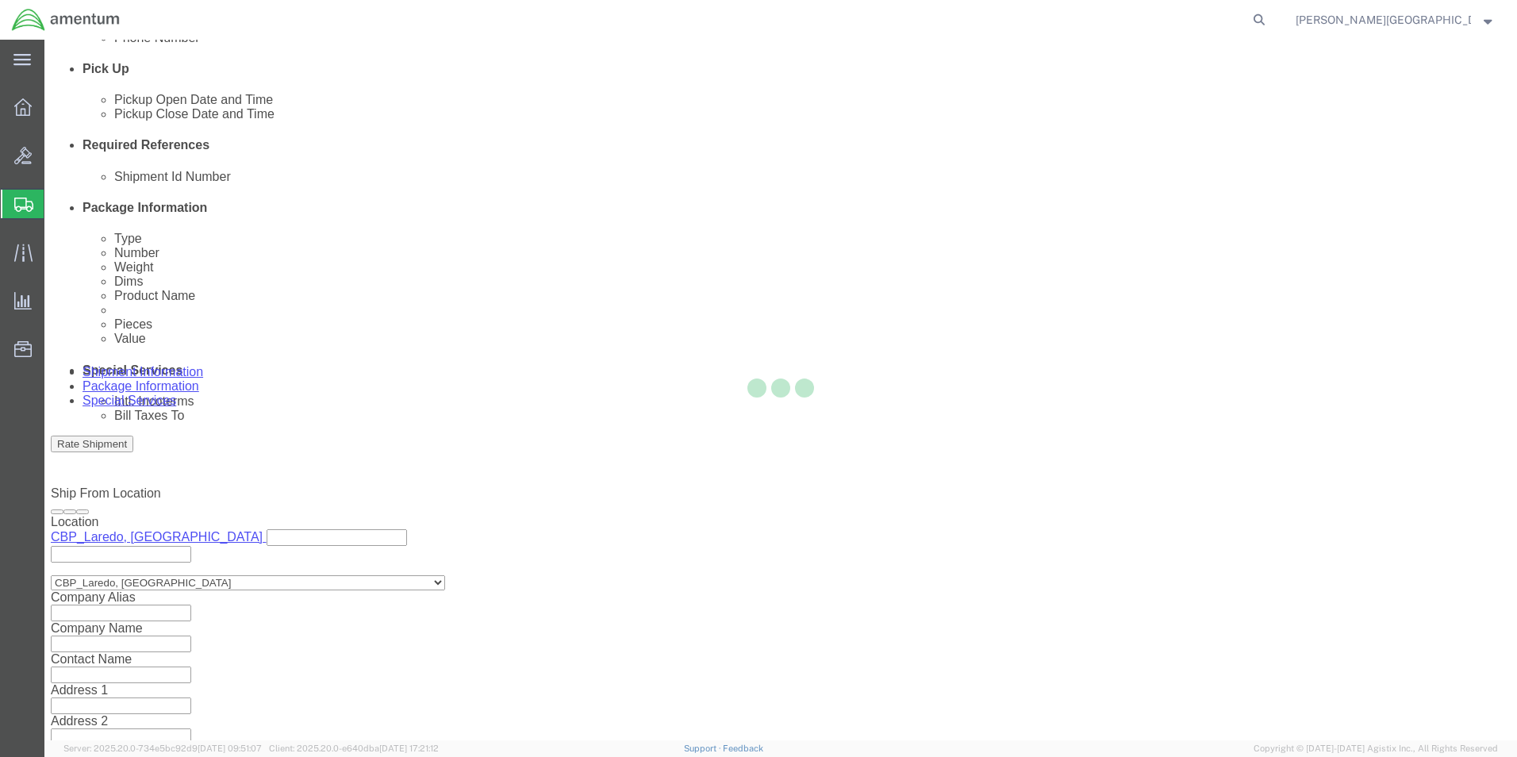
scroll to position [0, 0]
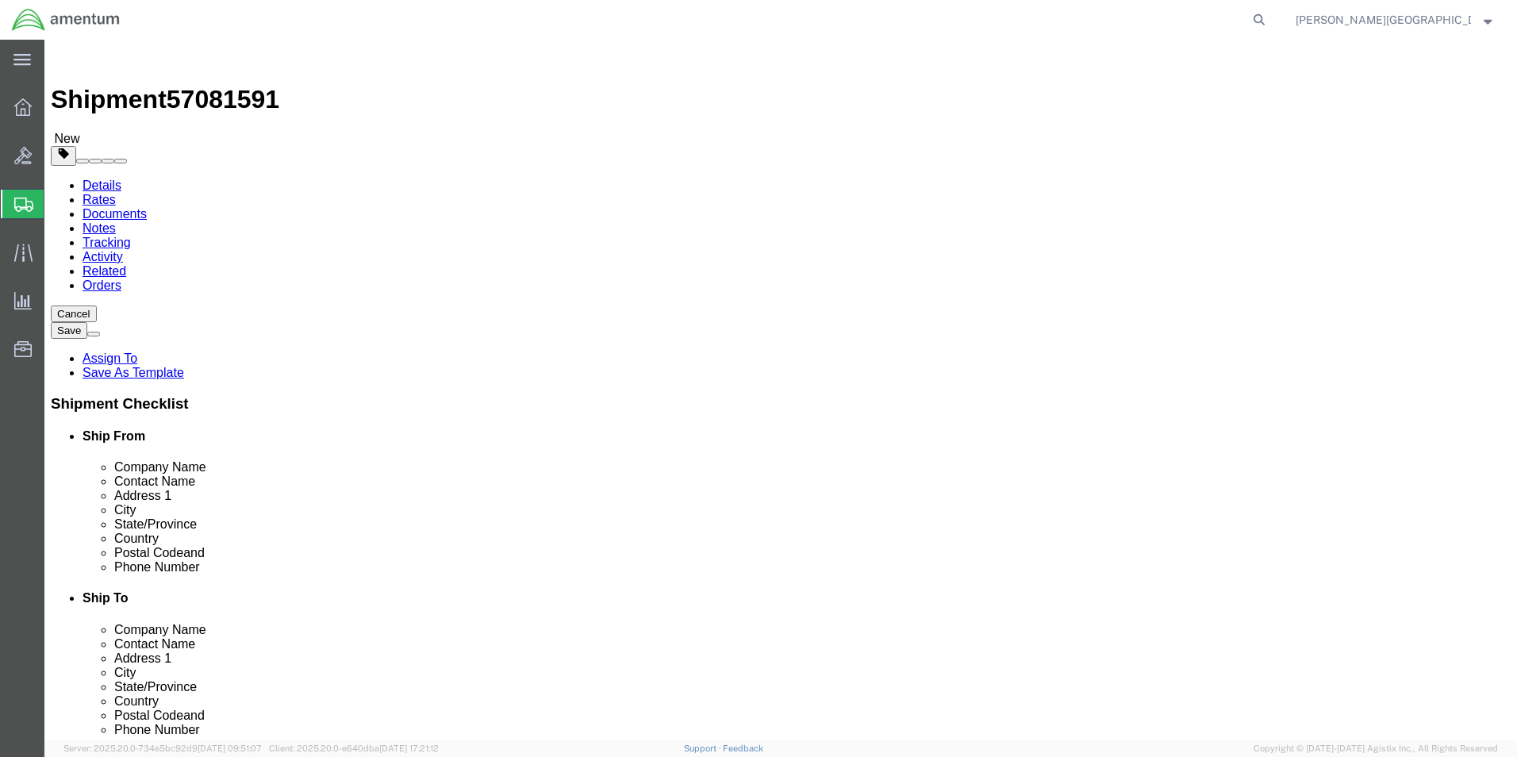
click button "Continue"
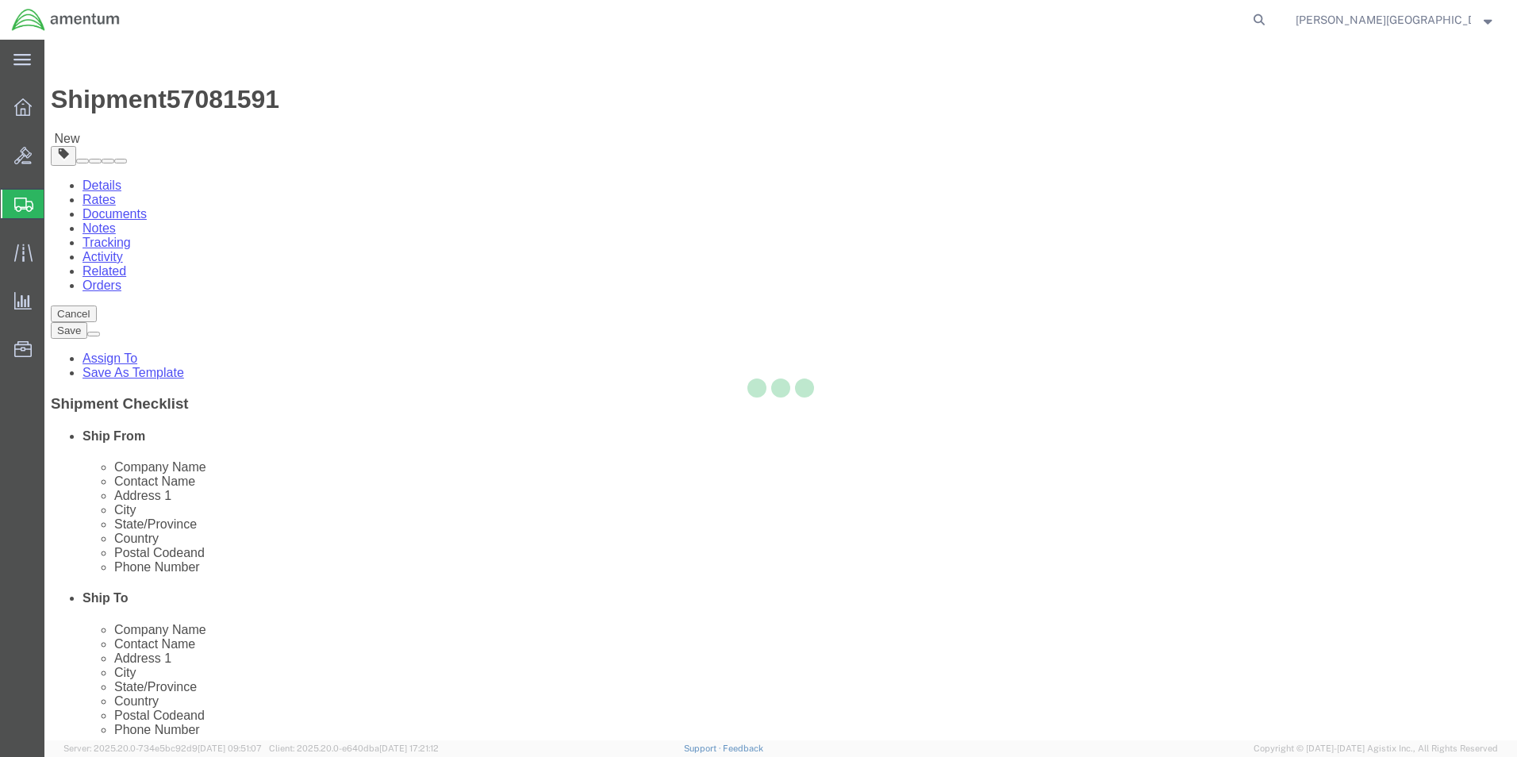
select select
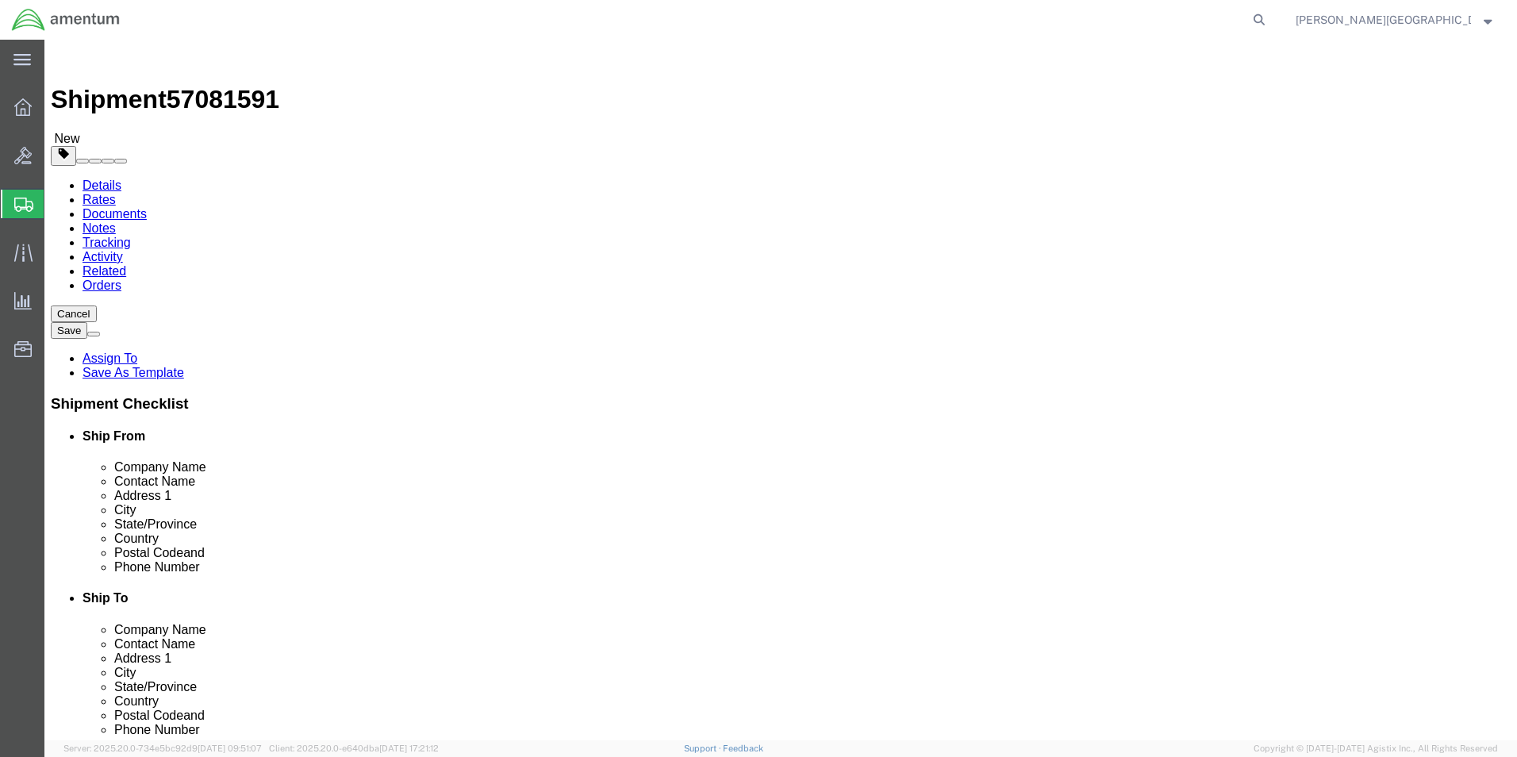
click button "Rate Shipment"
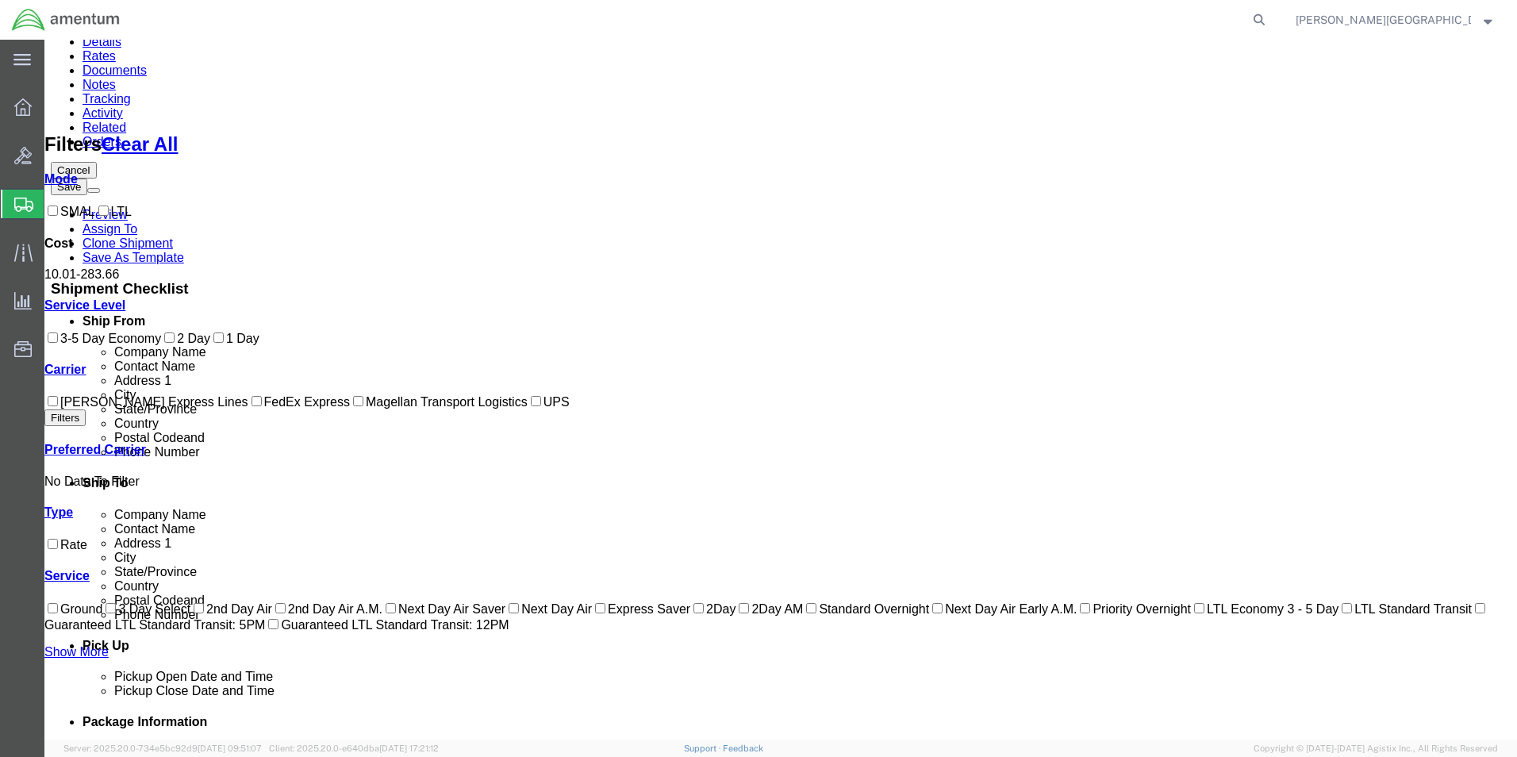
scroll to position [159, 0]
checkbox input "true"
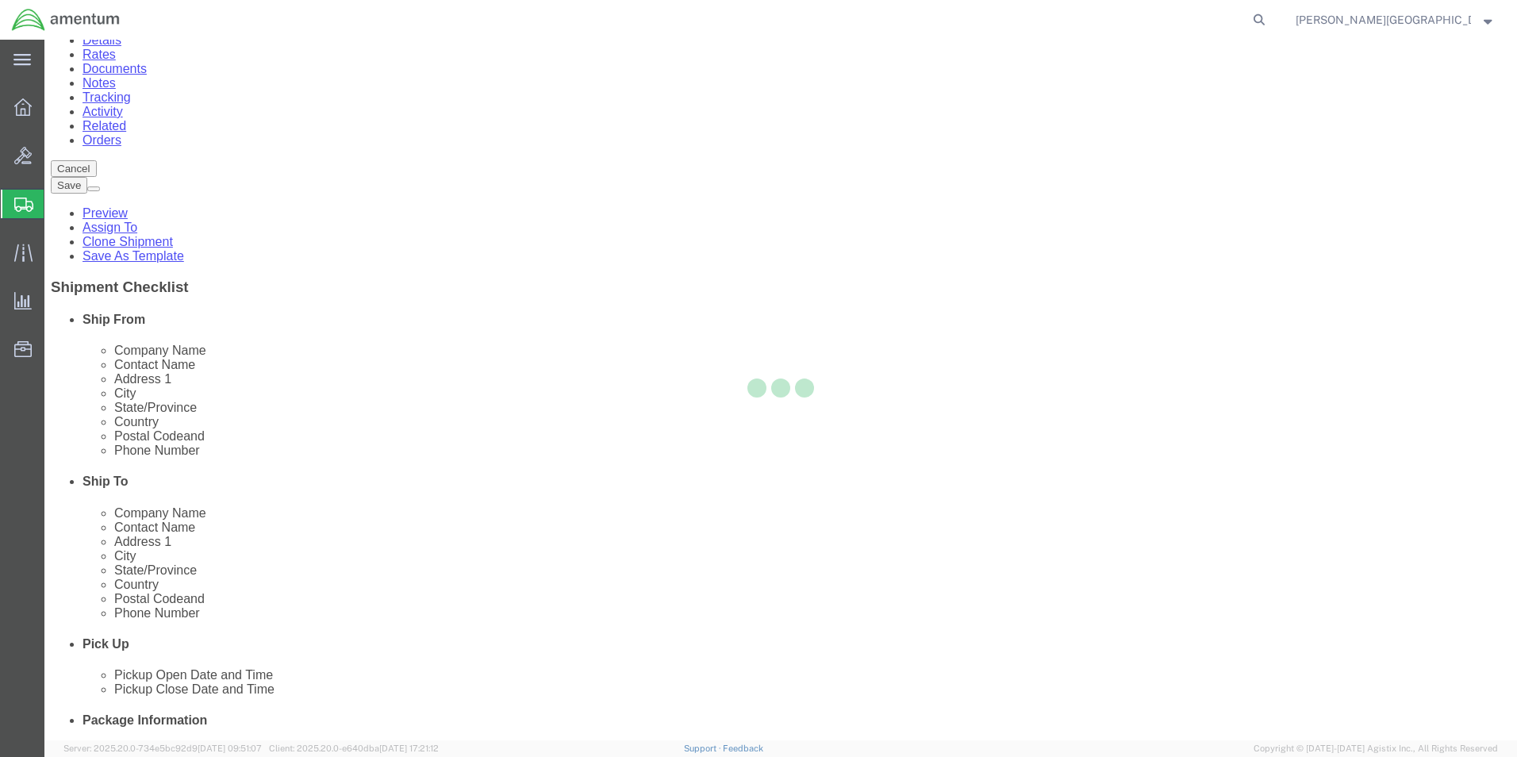
scroll to position [0, 0]
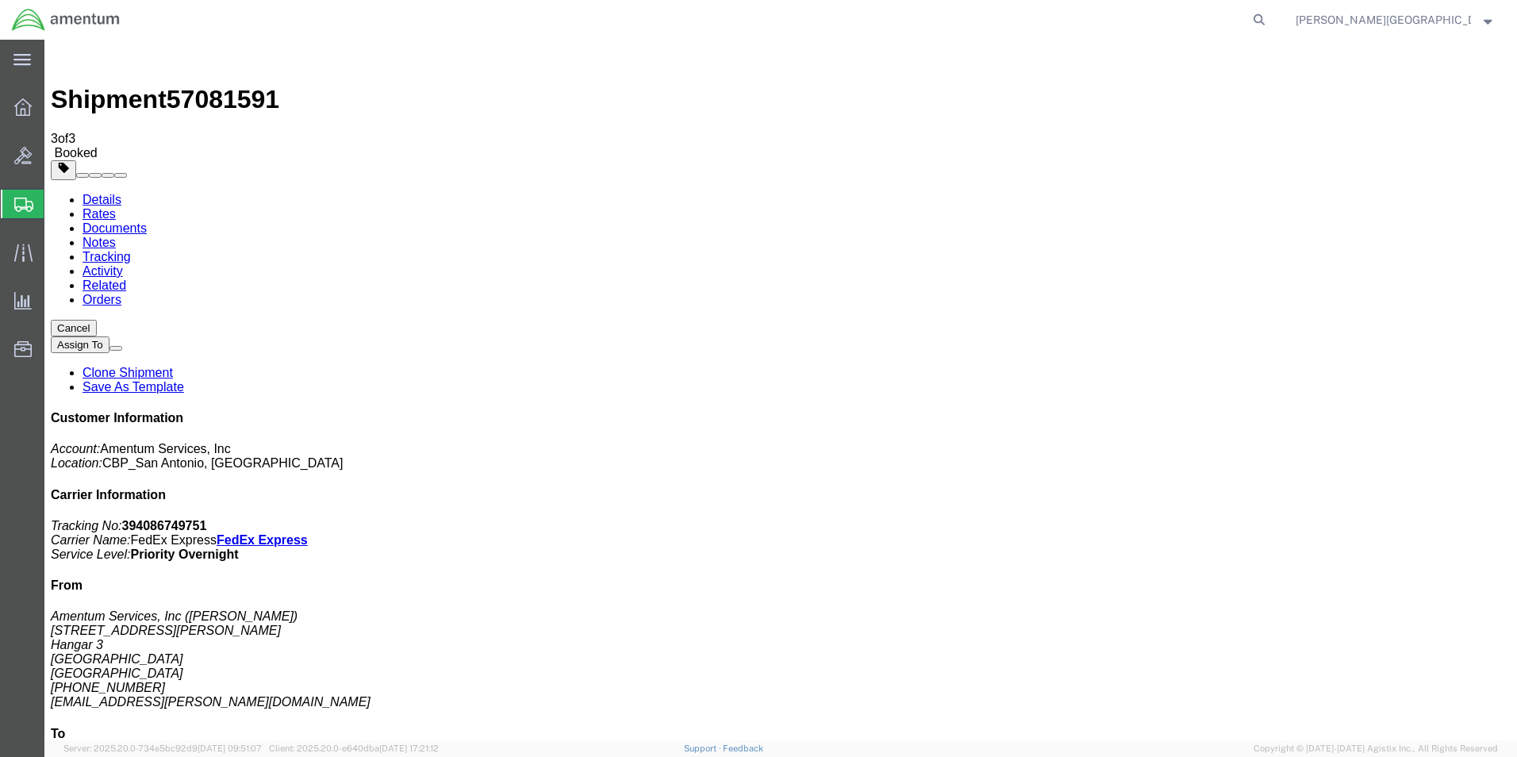
drag, startPoint x: 663, startPoint y: 282, endPoint x: 715, endPoint y: 340, distance: 76.9
click at [106, 193] on link "Details" at bounding box center [102, 199] width 39 height 13
click link "Schedule pickup request"
drag, startPoint x: 1174, startPoint y: 174, endPoint x: 1344, endPoint y: 234, distance: 180.1
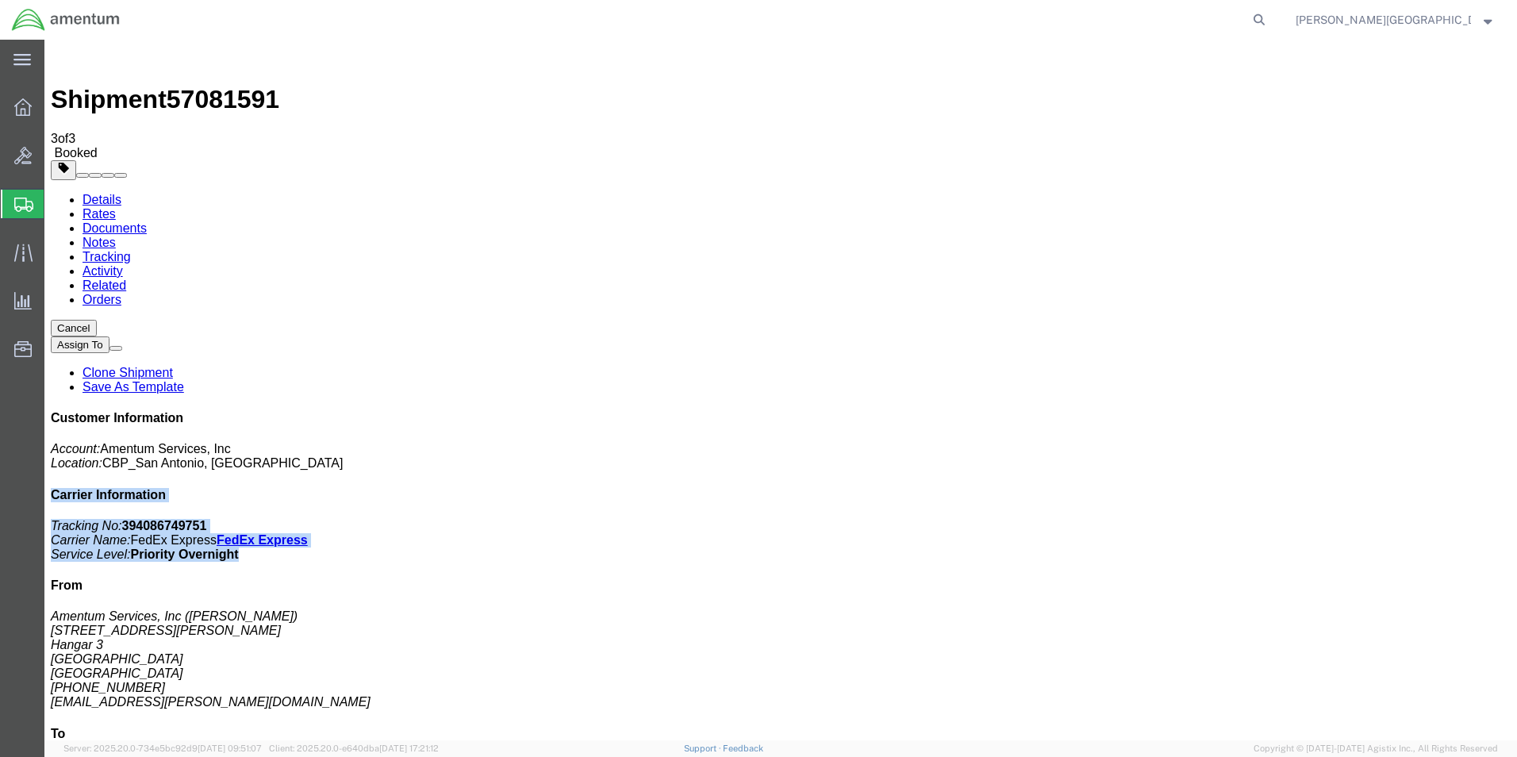
click div "Customer Information Account: Amentum Services, Inc Location: [GEOGRAPHIC_DATA]…"
drag, startPoint x: 1344, startPoint y: 234, endPoint x: 1267, endPoint y: 228, distance: 77.2
copy div "Carrier Information Tracking No: 394086749751 Carrier Name: FedEx Express FedEx…"
